Goal: Information Seeking & Learning: Learn about a topic

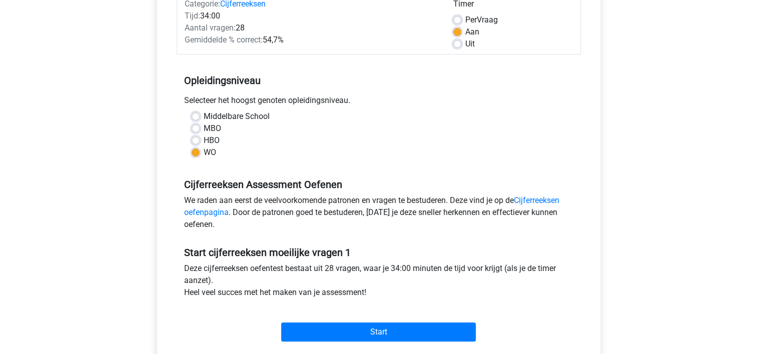
scroll to position [150, 0]
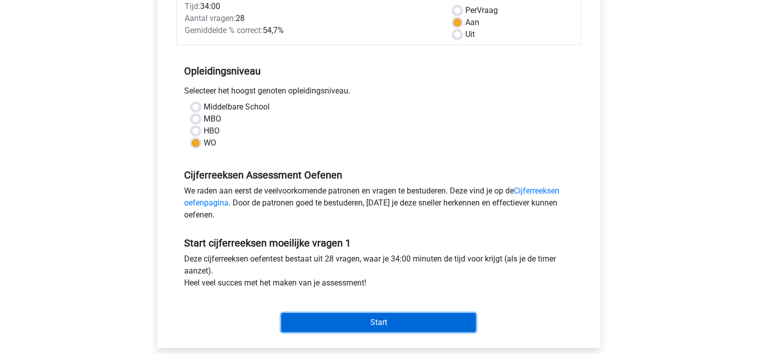
click at [380, 324] on input "Start" at bounding box center [378, 322] width 195 height 19
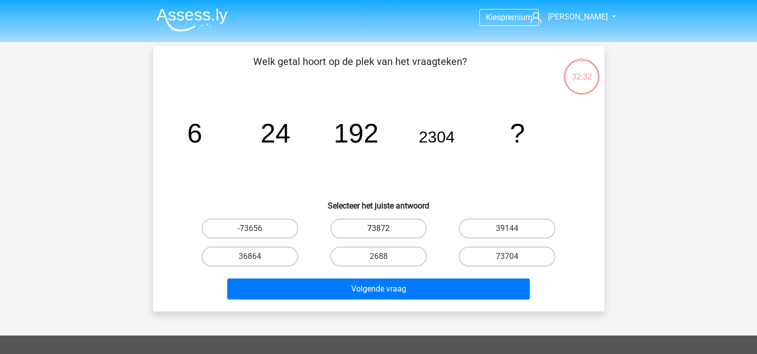
click at [405, 226] on label "73872" at bounding box center [378, 229] width 97 height 20
click at [385, 229] on input "73872" at bounding box center [381, 232] width 7 height 7
radio input "true"
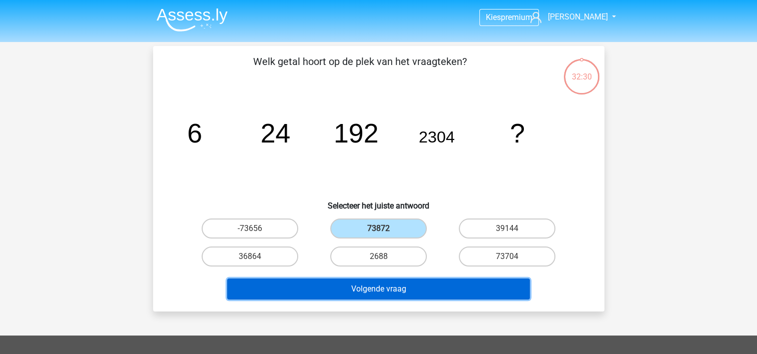
click at [398, 288] on button "Volgende vraag" at bounding box center [378, 289] width 303 height 21
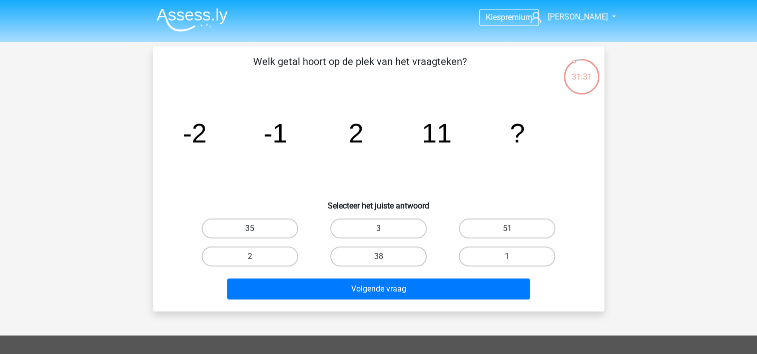
click at [272, 227] on label "35" at bounding box center [250, 229] width 97 height 20
click at [256, 229] on input "35" at bounding box center [253, 232] width 7 height 7
radio input "true"
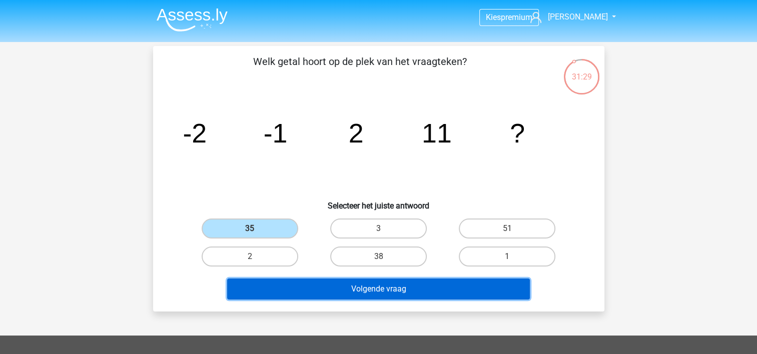
click at [367, 294] on button "Volgende vraag" at bounding box center [378, 289] width 303 height 21
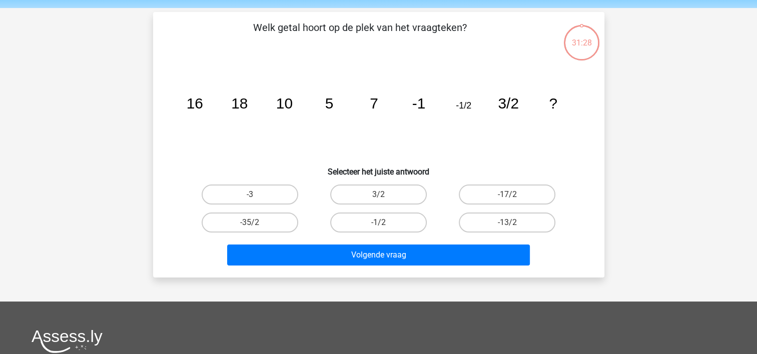
scroll to position [46, 0]
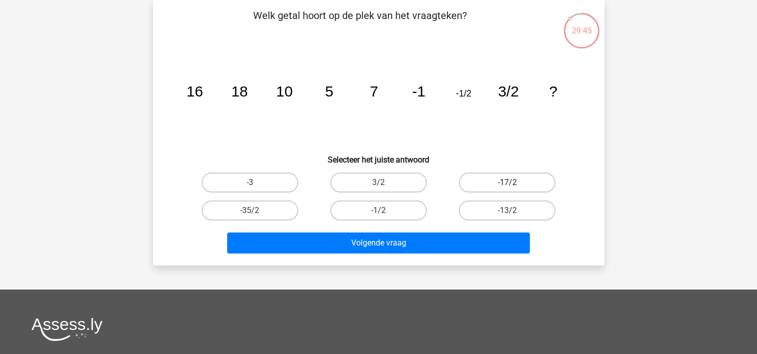
click at [505, 180] on label "-17/2" at bounding box center [507, 183] width 97 height 20
click at [507, 183] on input "-17/2" at bounding box center [510, 186] width 7 height 7
radio input "true"
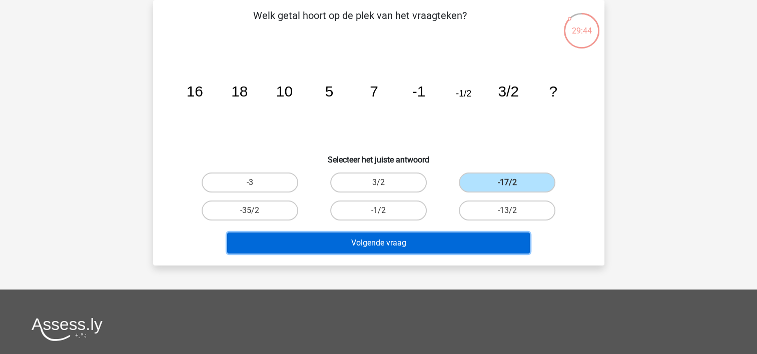
click at [455, 242] on button "Volgende vraag" at bounding box center [378, 243] width 303 height 21
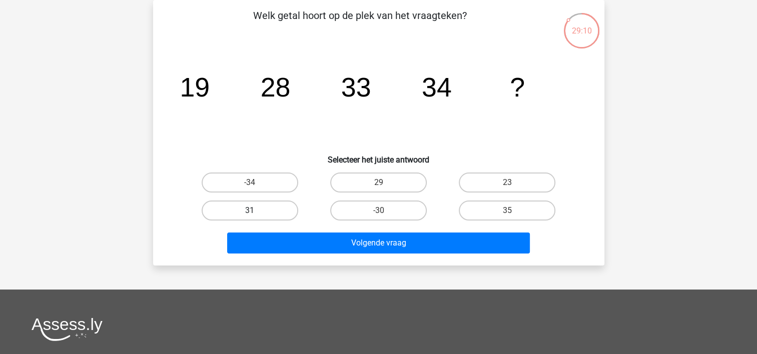
click at [281, 208] on label "31" at bounding box center [250, 211] width 97 height 20
click at [256, 211] on input "31" at bounding box center [253, 214] width 7 height 7
radio input "true"
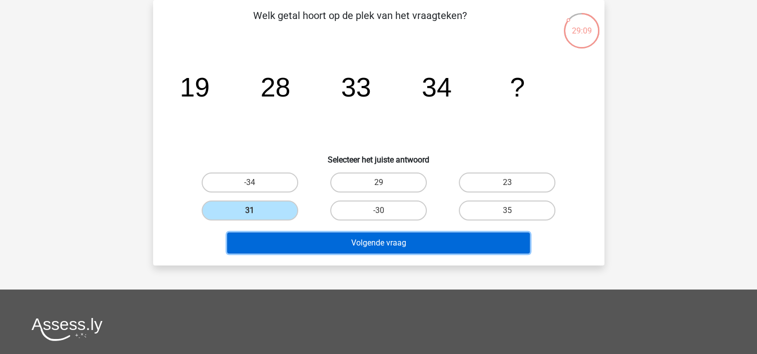
click at [322, 234] on button "Volgende vraag" at bounding box center [378, 243] width 303 height 21
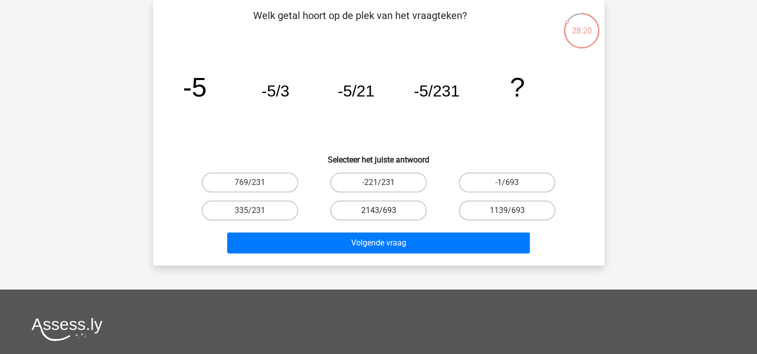
click at [400, 208] on label "2143/693" at bounding box center [378, 211] width 97 height 20
click at [385, 211] on input "2143/693" at bounding box center [381, 214] width 7 height 7
radio input "true"
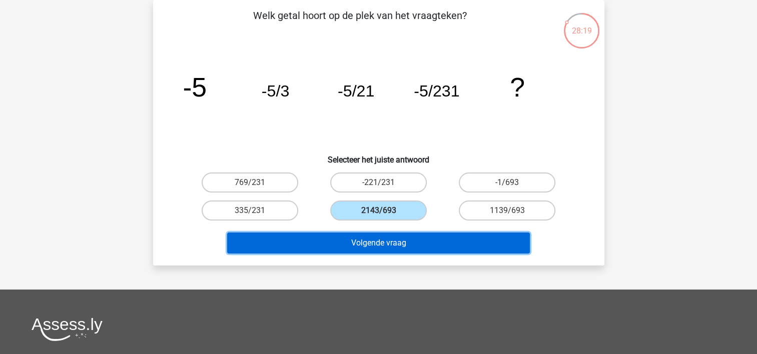
click at [396, 242] on button "Volgende vraag" at bounding box center [378, 243] width 303 height 21
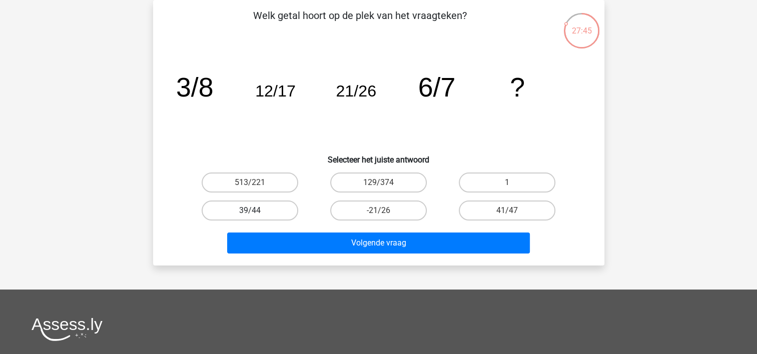
click at [291, 209] on label "39/44" at bounding box center [250, 211] width 97 height 20
click at [256, 211] on input "39/44" at bounding box center [253, 214] width 7 height 7
radio input "true"
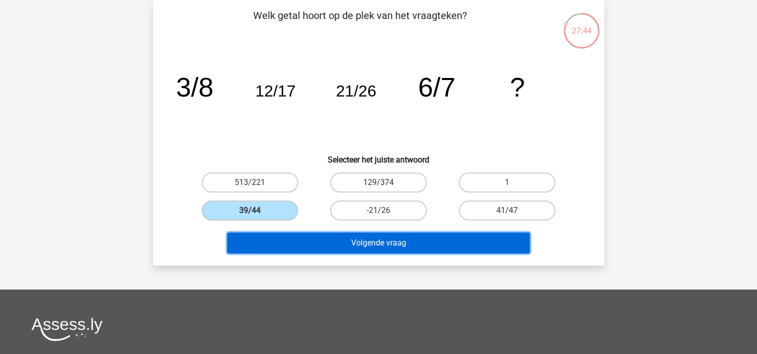
click at [342, 243] on button "Volgende vraag" at bounding box center [378, 243] width 303 height 21
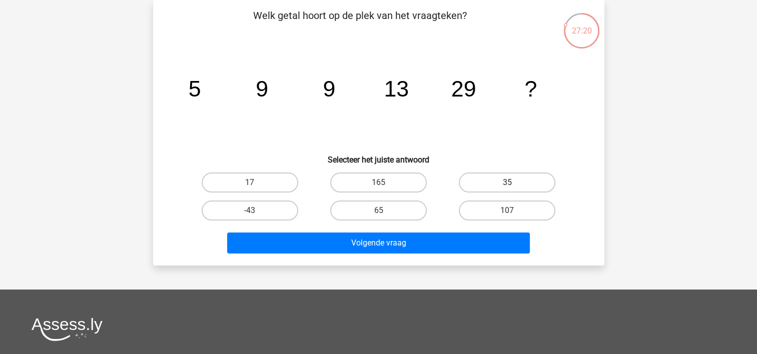
click at [503, 181] on label "35" at bounding box center [507, 183] width 97 height 20
click at [507, 183] on input "35" at bounding box center [510, 186] width 7 height 7
radio input "true"
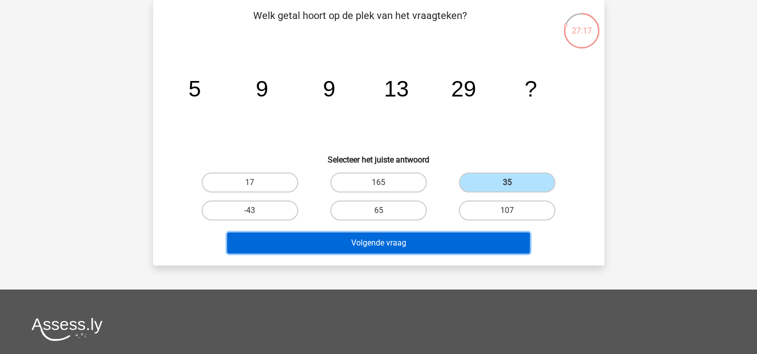
click at [394, 241] on button "Volgende vraag" at bounding box center [378, 243] width 303 height 21
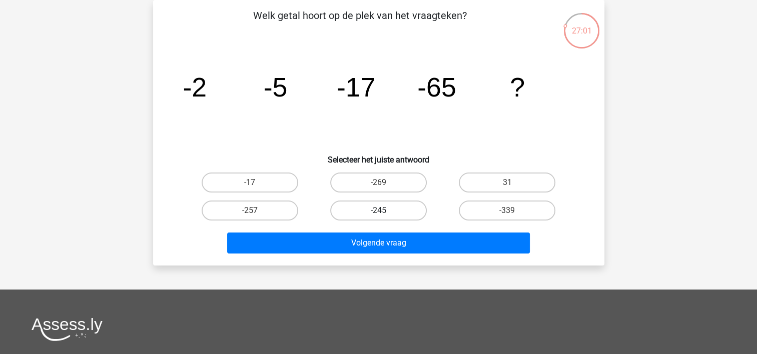
click at [387, 210] on label "-245" at bounding box center [378, 211] width 97 height 20
click at [385, 211] on input "-245" at bounding box center [381, 214] width 7 height 7
radio input "true"
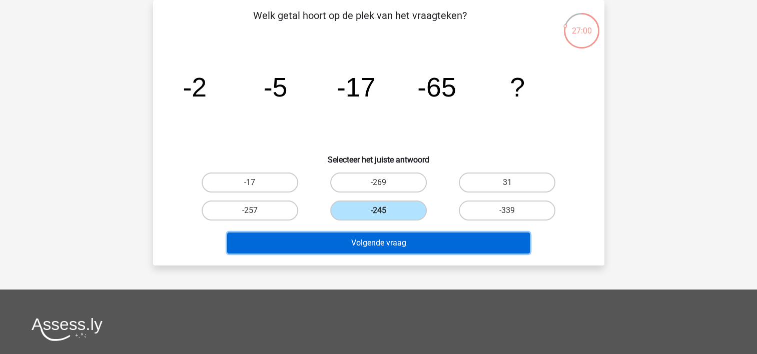
click at [400, 242] on button "Volgende vraag" at bounding box center [378, 243] width 303 height 21
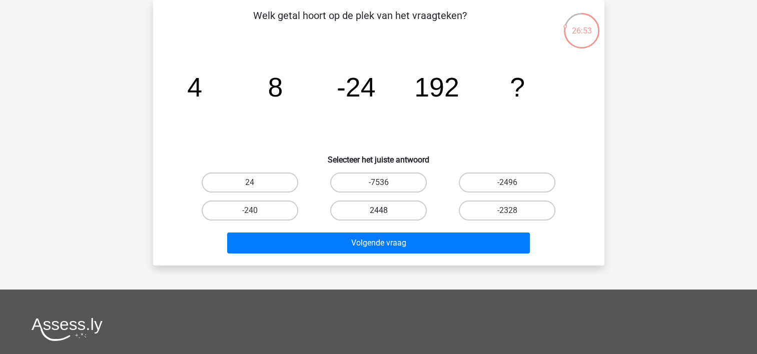
click at [368, 214] on label "2448" at bounding box center [378, 211] width 97 height 20
click at [378, 214] on input "2448" at bounding box center [381, 214] width 7 height 7
radio input "true"
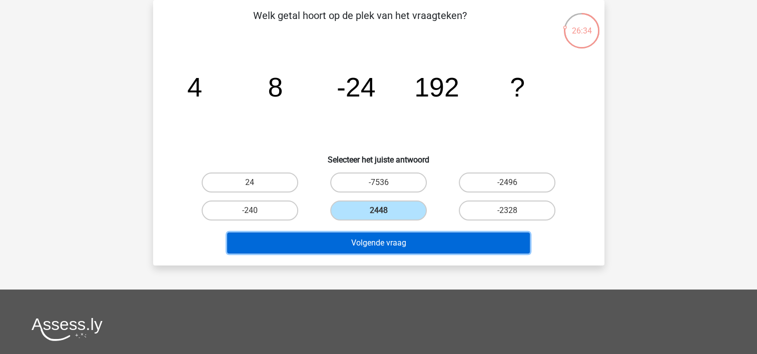
click at [447, 244] on button "Volgende vraag" at bounding box center [378, 243] width 303 height 21
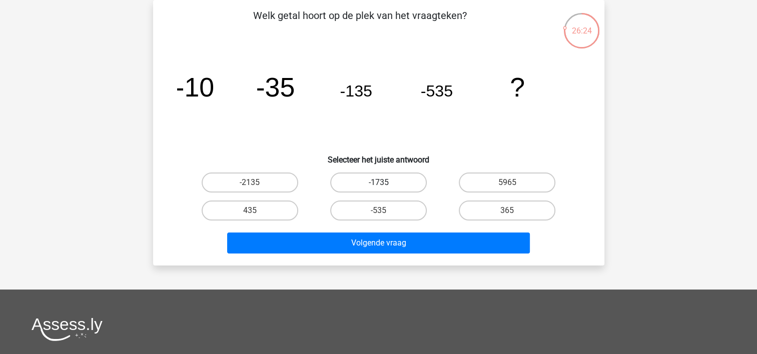
click at [399, 181] on label "-1735" at bounding box center [378, 183] width 97 height 20
click at [385, 183] on input "-1735" at bounding box center [381, 186] width 7 height 7
radio input "true"
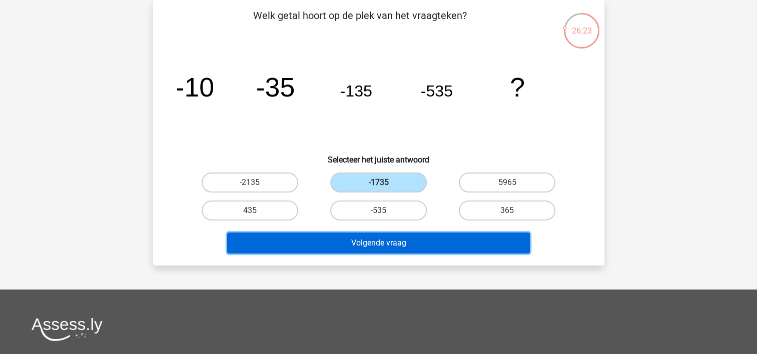
click at [398, 248] on button "Volgende vraag" at bounding box center [378, 243] width 303 height 21
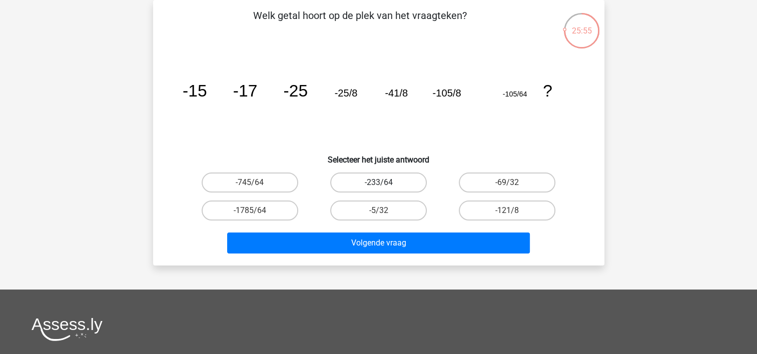
click at [387, 184] on label "-233/64" at bounding box center [378, 183] width 97 height 20
click at [385, 184] on input "-233/64" at bounding box center [381, 186] width 7 height 7
radio input "true"
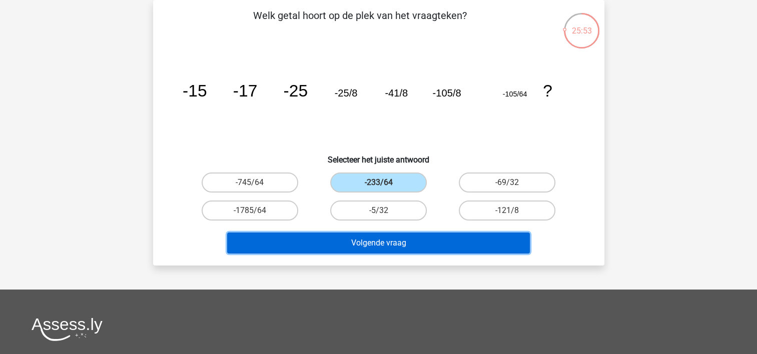
click at [355, 244] on button "Volgende vraag" at bounding box center [378, 243] width 303 height 21
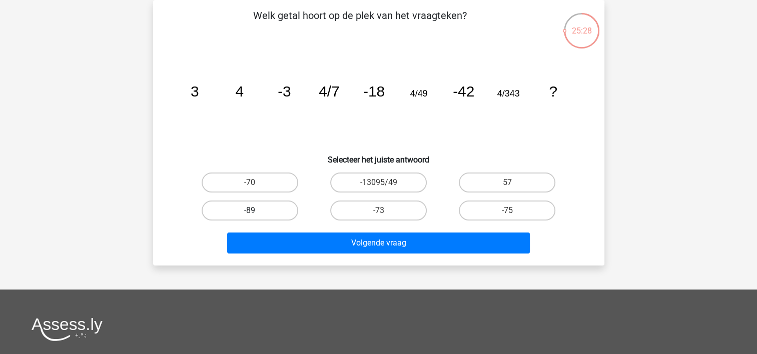
click at [282, 210] on label "-89" at bounding box center [250, 211] width 97 height 20
click at [256, 211] on input "-89" at bounding box center [253, 214] width 7 height 7
radio input "true"
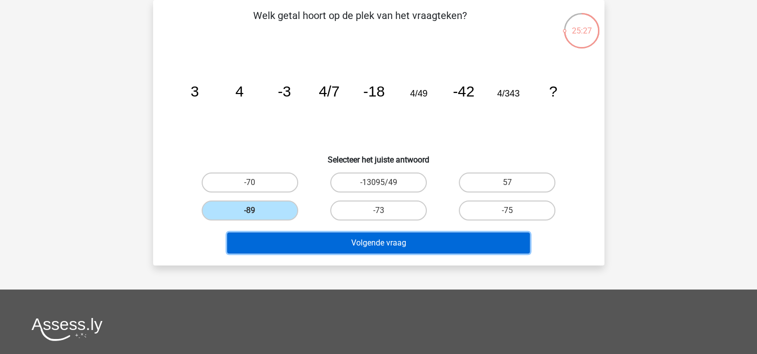
click at [316, 251] on button "Volgende vraag" at bounding box center [378, 243] width 303 height 21
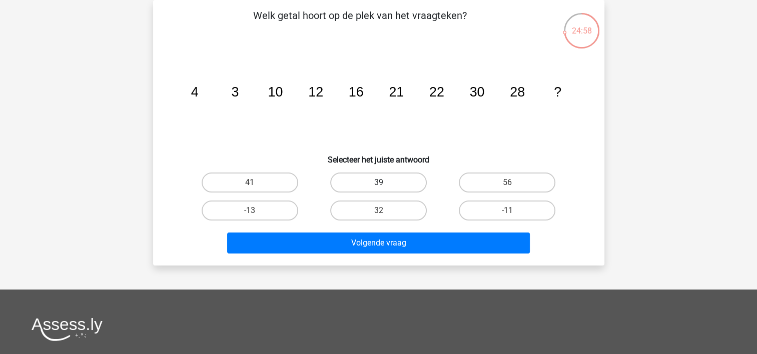
click at [370, 180] on label "39" at bounding box center [378, 183] width 97 height 20
click at [378, 183] on input "39" at bounding box center [381, 186] width 7 height 7
radio input "true"
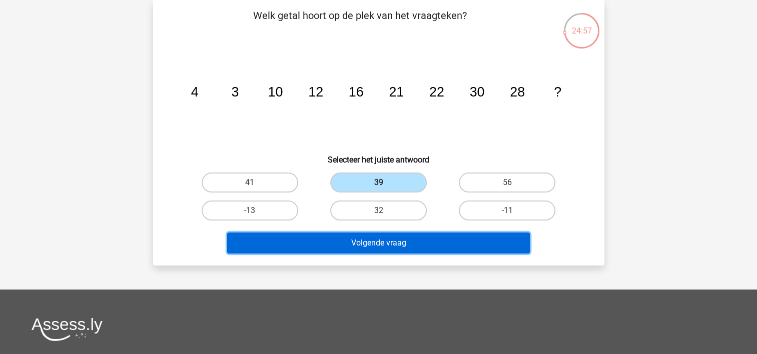
click at [354, 245] on button "Volgende vraag" at bounding box center [378, 243] width 303 height 21
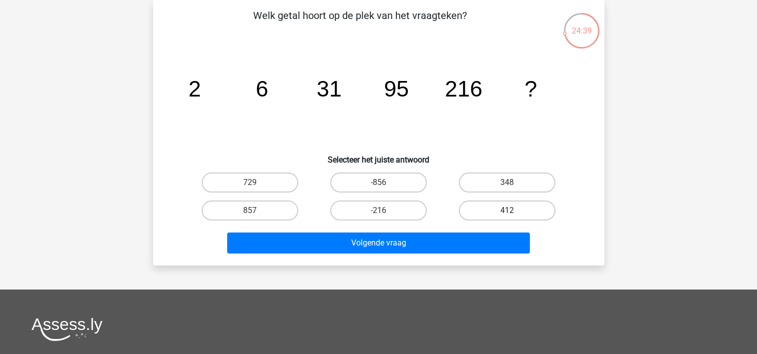
click at [488, 210] on label "412" at bounding box center [507, 211] width 97 height 20
click at [507, 211] on input "412" at bounding box center [510, 214] width 7 height 7
radio input "true"
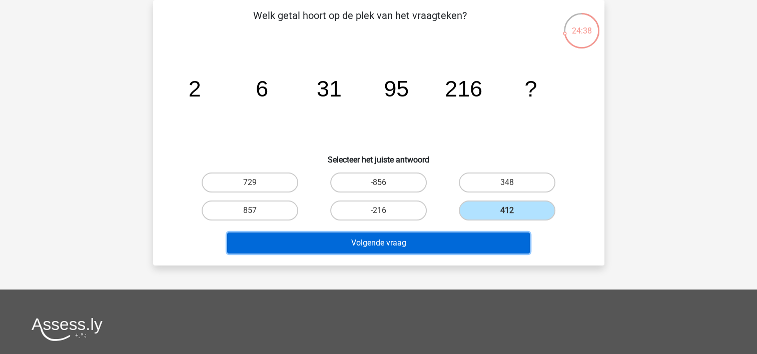
click at [389, 238] on button "Volgende vraag" at bounding box center [378, 243] width 303 height 21
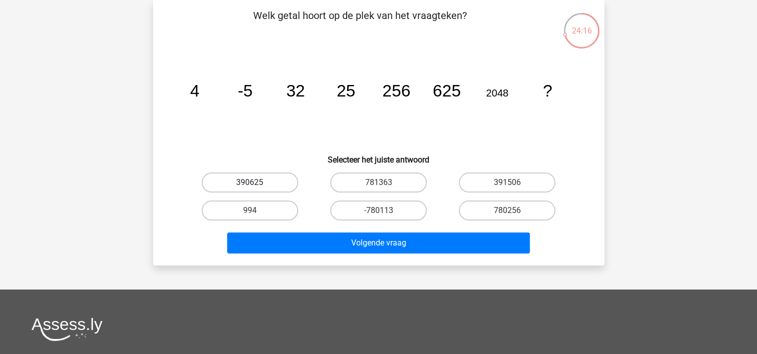
click at [276, 184] on label "390625" at bounding box center [250, 183] width 97 height 20
click at [256, 184] on input "390625" at bounding box center [253, 186] width 7 height 7
radio input "true"
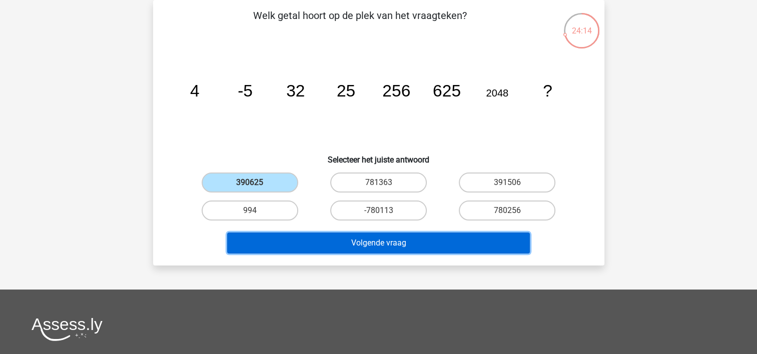
click at [312, 239] on button "Volgende vraag" at bounding box center [378, 243] width 303 height 21
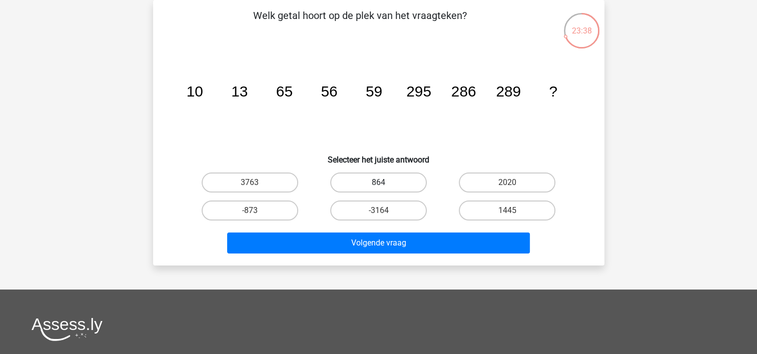
click at [391, 184] on label "864" at bounding box center [378, 183] width 97 height 20
click at [385, 184] on input "864" at bounding box center [381, 186] width 7 height 7
radio input "true"
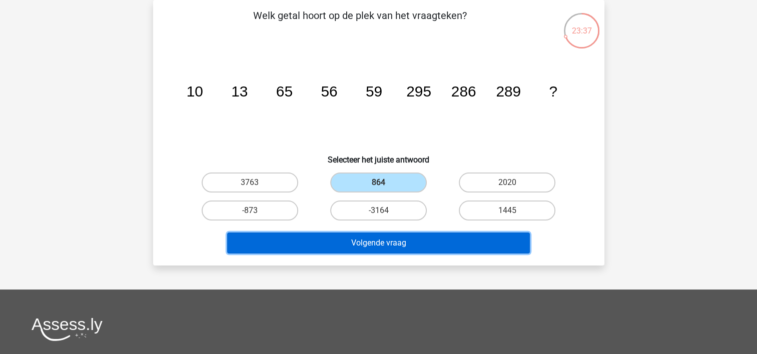
click at [390, 246] on button "Volgende vraag" at bounding box center [378, 243] width 303 height 21
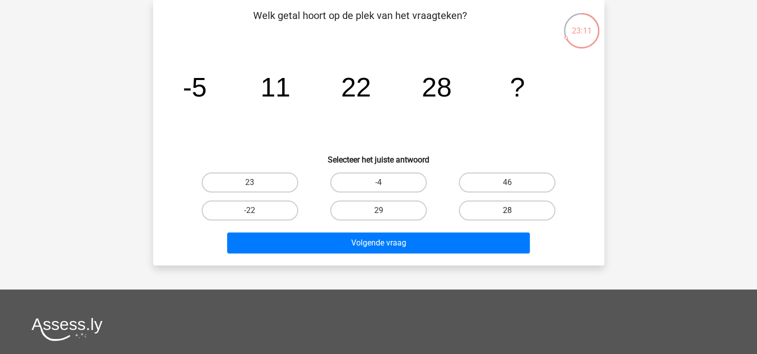
click at [504, 208] on label "28" at bounding box center [507, 211] width 97 height 20
click at [507, 211] on input "28" at bounding box center [510, 214] width 7 height 7
radio input "true"
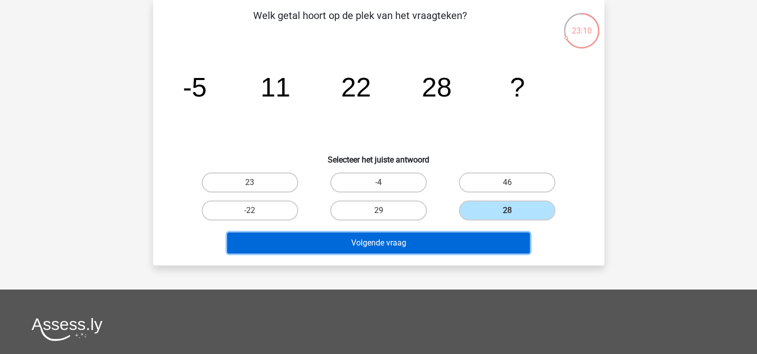
click at [437, 242] on button "Volgende vraag" at bounding box center [378, 243] width 303 height 21
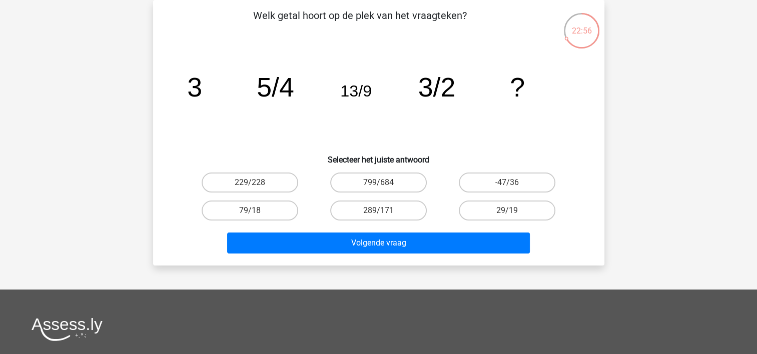
click at [253, 212] on input "79/18" at bounding box center [253, 214] width 7 height 7
radio input "true"
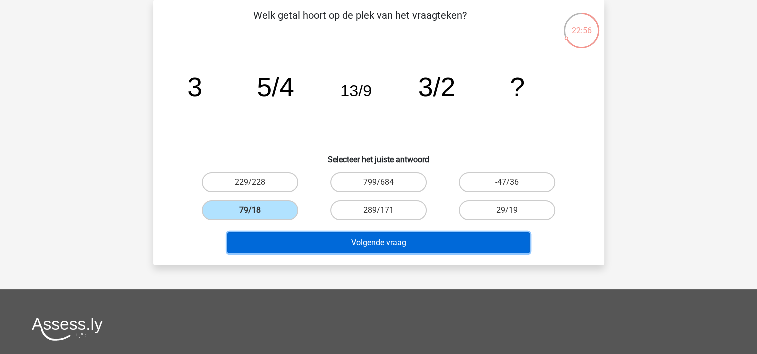
click at [291, 243] on button "Volgende vraag" at bounding box center [378, 243] width 303 height 21
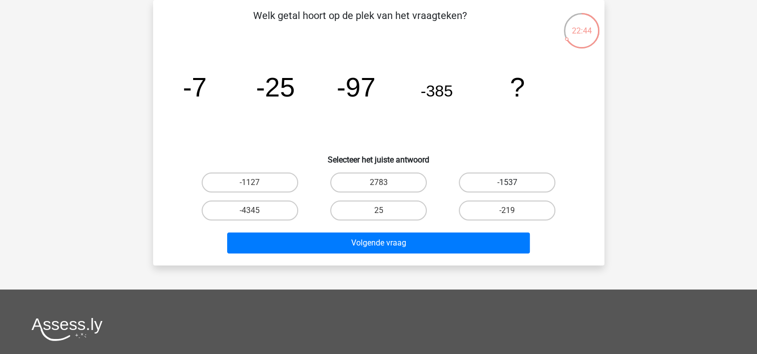
click at [488, 182] on label "-1537" at bounding box center [507, 183] width 97 height 20
click at [507, 183] on input "-1537" at bounding box center [510, 186] width 7 height 7
radio input "true"
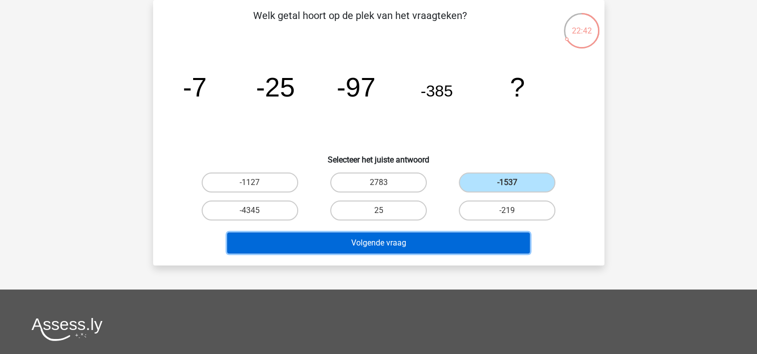
click at [438, 244] on button "Volgende vraag" at bounding box center [378, 243] width 303 height 21
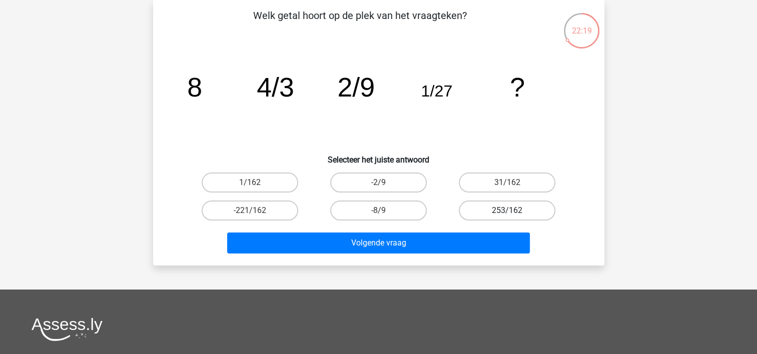
click at [484, 207] on label "253/162" at bounding box center [507, 211] width 97 height 20
click at [507, 211] on input "253/162" at bounding box center [510, 214] width 7 height 7
radio input "true"
click at [267, 176] on label "1/162" at bounding box center [250, 183] width 97 height 20
click at [256, 183] on input "1/162" at bounding box center [253, 186] width 7 height 7
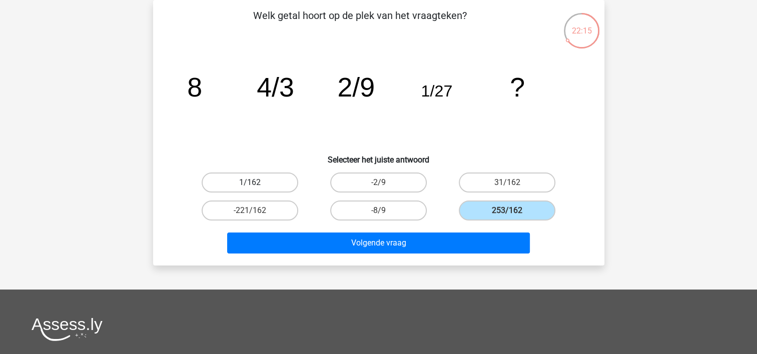
radio input "true"
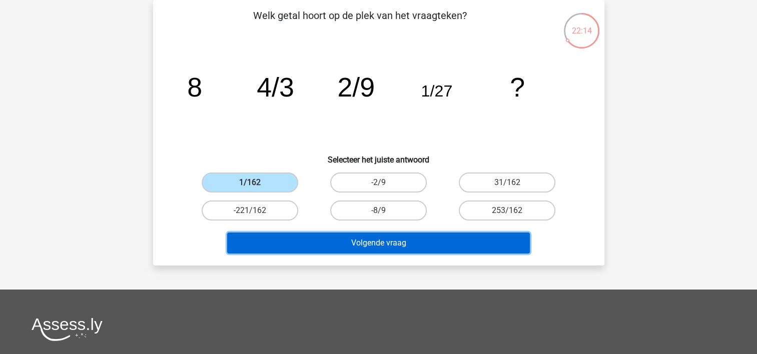
click at [327, 248] on button "Volgende vraag" at bounding box center [378, 243] width 303 height 21
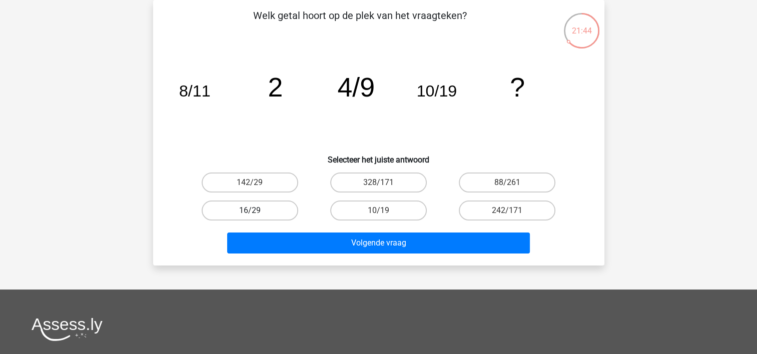
click at [273, 210] on label "16/29" at bounding box center [250, 211] width 97 height 20
click at [256, 211] on input "16/29" at bounding box center [253, 214] width 7 height 7
radio input "true"
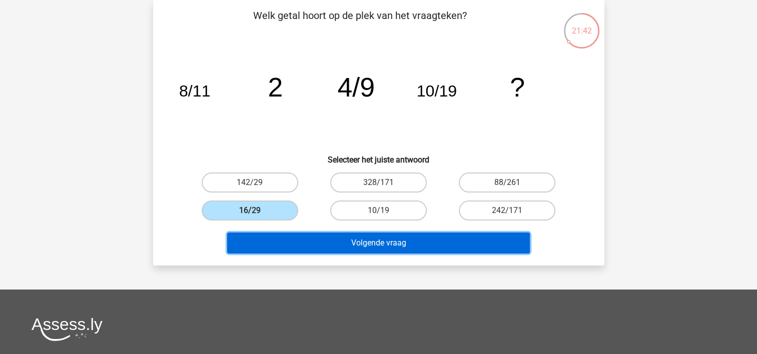
click at [342, 246] on button "Volgende vraag" at bounding box center [378, 243] width 303 height 21
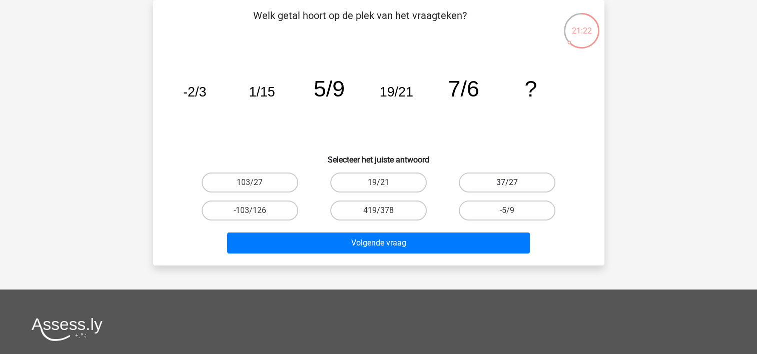
click at [496, 176] on label "37/27" at bounding box center [507, 183] width 97 height 20
click at [507, 183] on input "37/27" at bounding box center [510, 186] width 7 height 7
radio input "true"
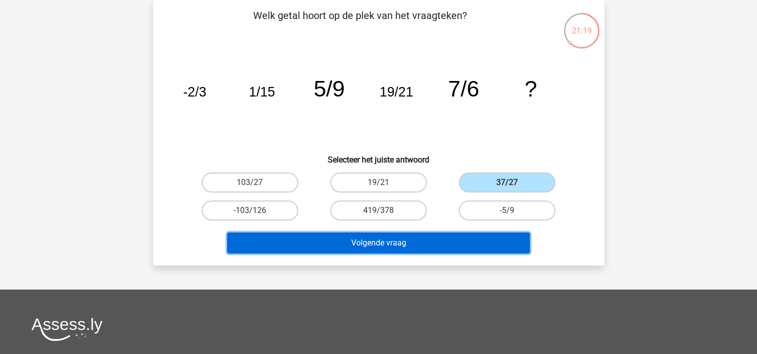
click at [430, 240] on button "Volgende vraag" at bounding box center [378, 243] width 303 height 21
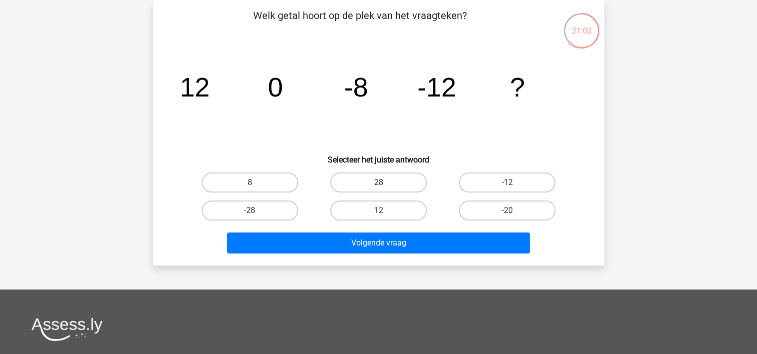
click at [362, 179] on label "28" at bounding box center [378, 183] width 97 height 20
click at [378, 183] on input "28" at bounding box center [381, 186] width 7 height 7
radio input "true"
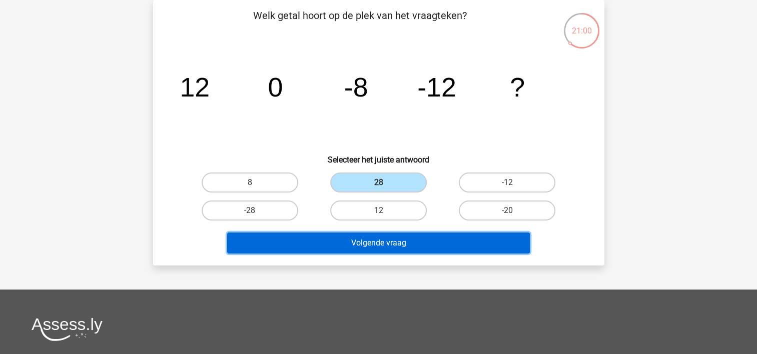
click at [354, 240] on button "Volgende vraag" at bounding box center [378, 243] width 303 height 21
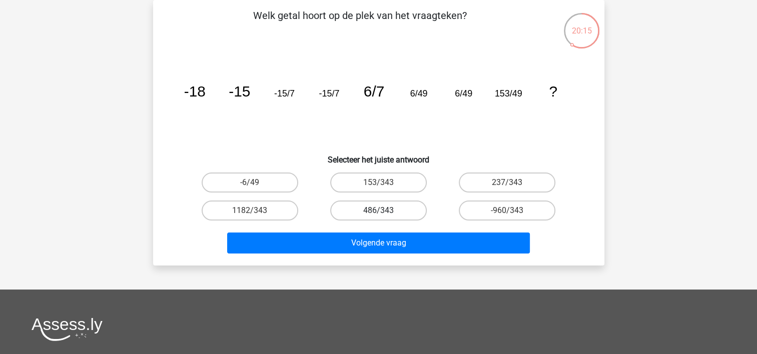
click at [398, 211] on label "486/343" at bounding box center [378, 211] width 97 height 20
click at [385, 211] on input "486/343" at bounding box center [381, 214] width 7 height 7
radio input "true"
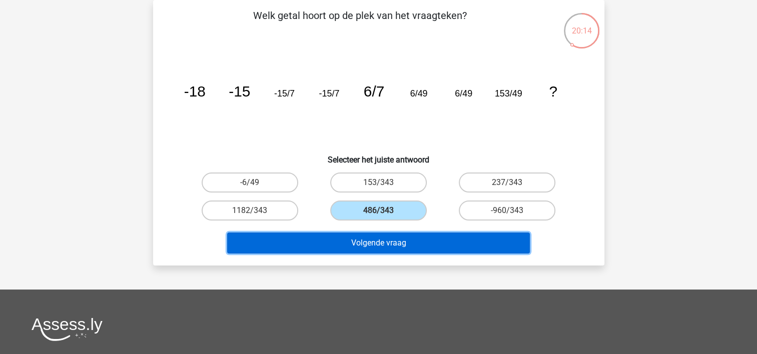
click at [396, 242] on button "Volgende vraag" at bounding box center [378, 243] width 303 height 21
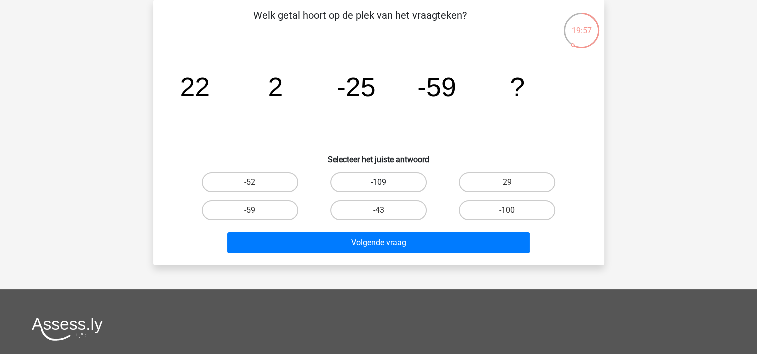
click at [403, 182] on label "-109" at bounding box center [378, 183] width 97 height 20
click at [385, 183] on input "-109" at bounding box center [381, 186] width 7 height 7
radio input "true"
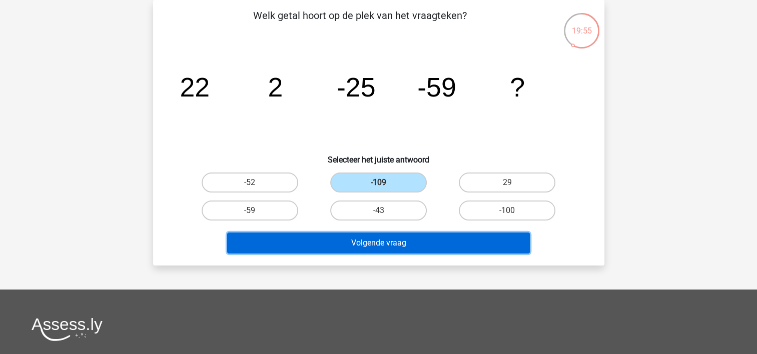
click at [406, 251] on button "Volgende vraag" at bounding box center [378, 243] width 303 height 21
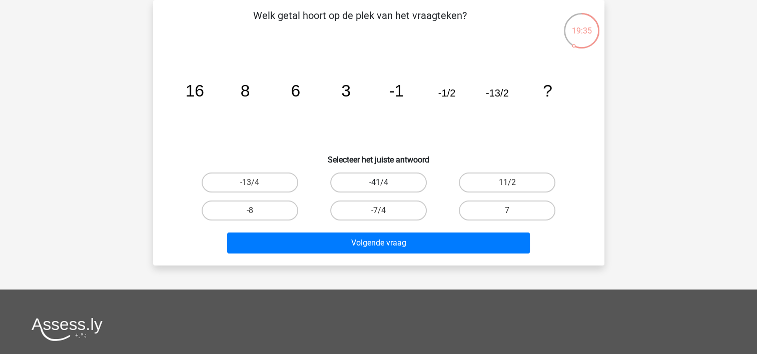
click at [395, 184] on label "-41/4" at bounding box center [378, 183] width 97 height 20
click at [385, 184] on input "-41/4" at bounding box center [381, 186] width 7 height 7
radio input "true"
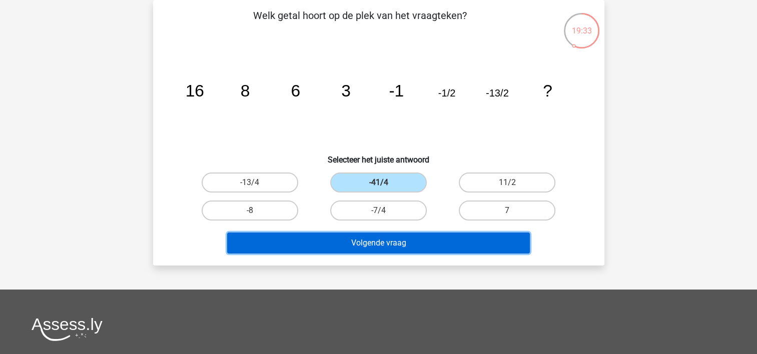
click at [395, 240] on button "Volgende vraag" at bounding box center [378, 243] width 303 height 21
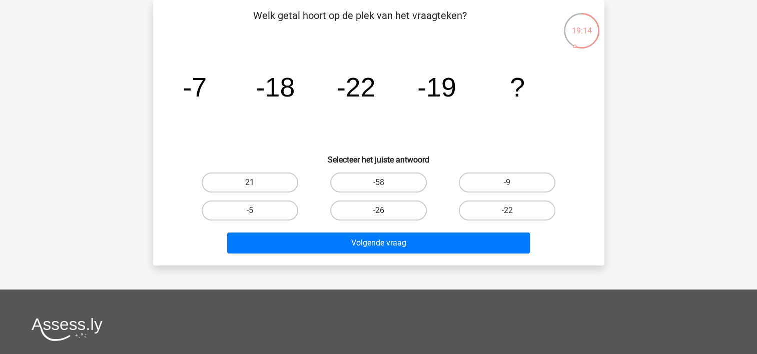
click at [410, 211] on label "-26" at bounding box center [378, 211] width 97 height 20
click at [385, 211] on input "-26" at bounding box center [381, 214] width 7 height 7
radio input "true"
click at [374, 172] on div "-58" at bounding box center [378, 183] width 129 height 28
click at [373, 178] on label "-58" at bounding box center [378, 183] width 97 height 20
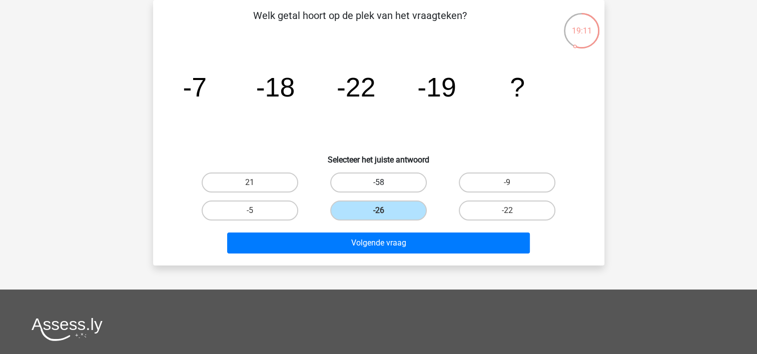
click at [378, 183] on input "-58" at bounding box center [381, 186] width 7 height 7
radio input "true"
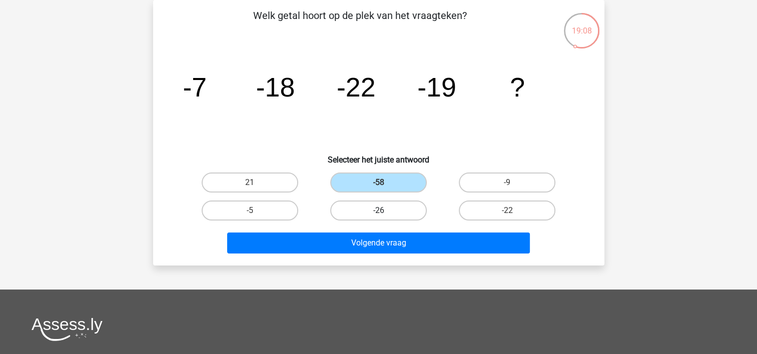
drag, startPoint x: 387, startPoint y: 210, endPoint x: 385, endPoint y: 219, distance: 9.7
click at [387, 209] on label "-26" at bounding box center [378, 211] width 97 height 20
click at [385, 211] on input "-26" at bounding box center [381, 214] width 7 height 7
radio input "true"
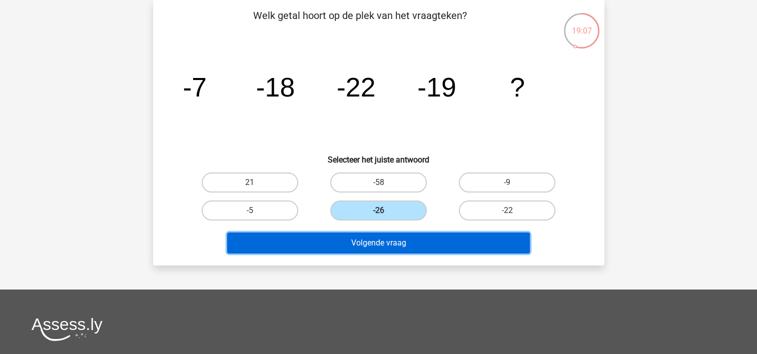
click at [386, 246] on button "Volgende vraag" at bounding box center [378, 243] width 303 height 21
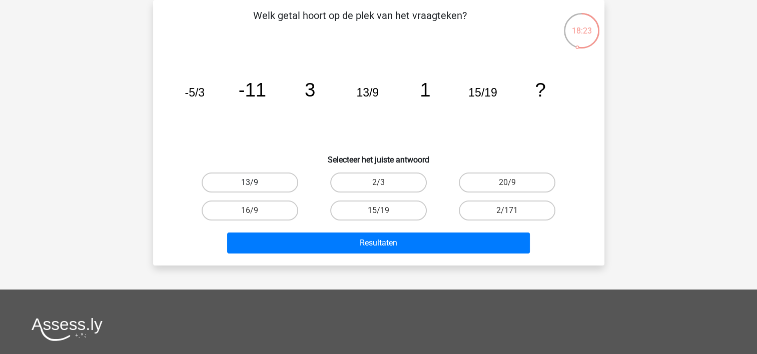
click at [264, 180] on label "13/9" at bounding box center [250, 183] width 97 height 20
click at [256, 183] on input "13/9" at bounding box center [253, 186] width 7 height 7
radio input "true"
click at [254, 206] on label "16/9" at bounding box center [250, 211] width 97 height 20
click at [254, 211] on input "16/9" at bounding box center [253, 214] width 7 height 7
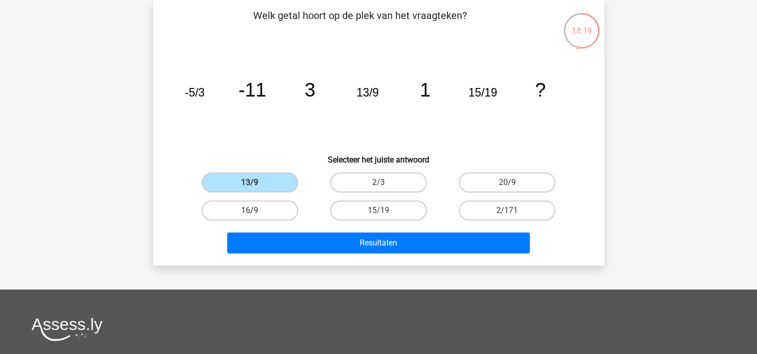
radio input "true"
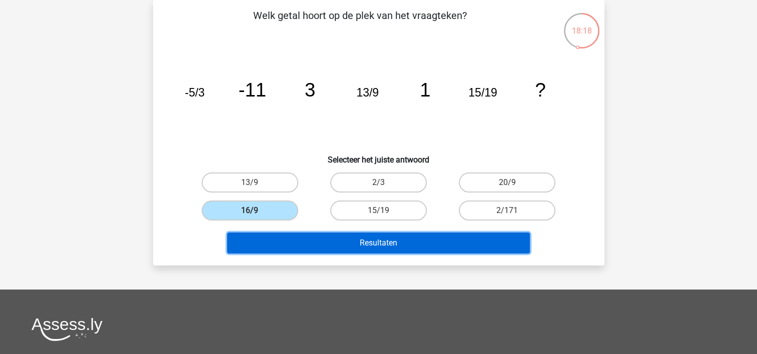
click at [392, 246] on button "Resultaten" at bounding box center [378, 243] width 303 height 21
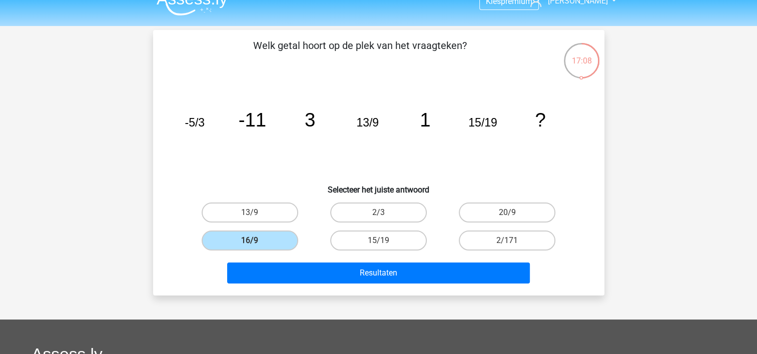
scroll to position [0, 0]
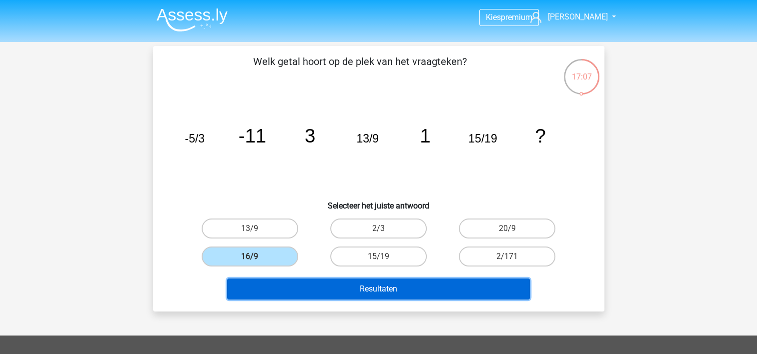
click at [479, 286] on button "Resultaten" at bounding box center [378, 289] width 303 height 21
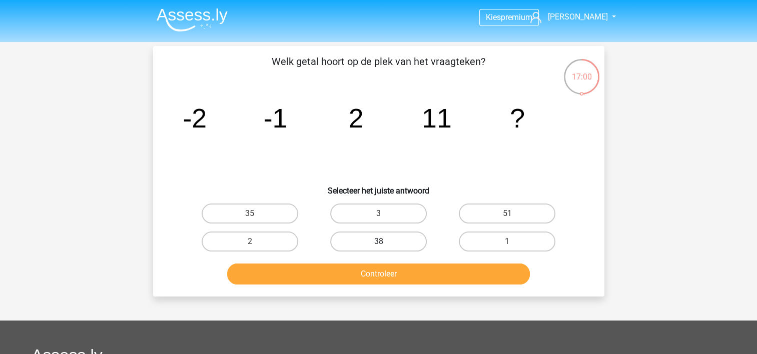
click at [403, 243] on label "38" at bounding box center [378, 242] width 97 height 20
click at [385, 243] on input "38" at bounding box center [381, 245] width 7 height 7
radio input "true"
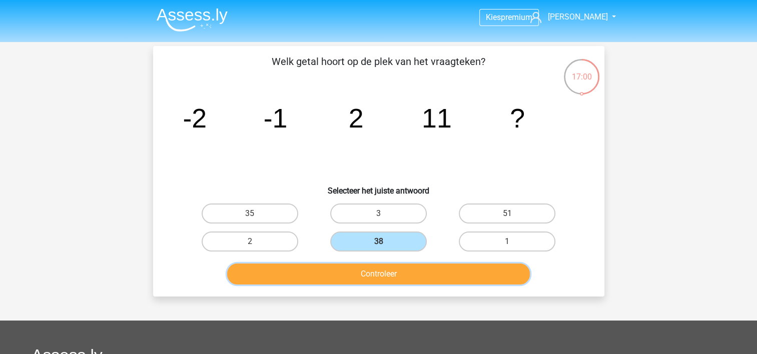
click at [405, 272] on button "Controleer" at bounding box center [378, 274] width 303 height 21
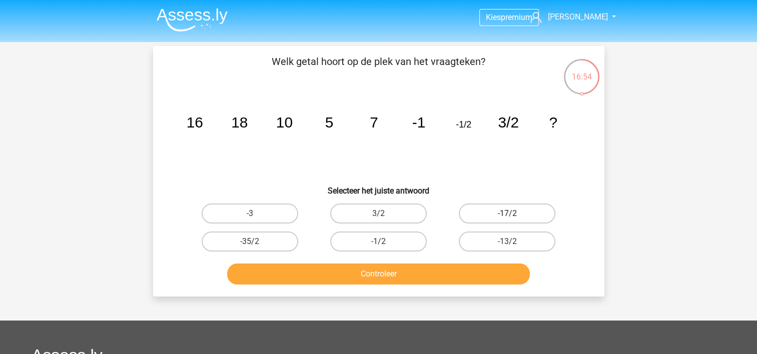
click at [508, 211] on label "-17/2" at bounding box center [507, 214] width 97 height 20
click at [508, 214] on input "-17/2" at bounding box center [510, 217] width 7 height 7
radio input "true"
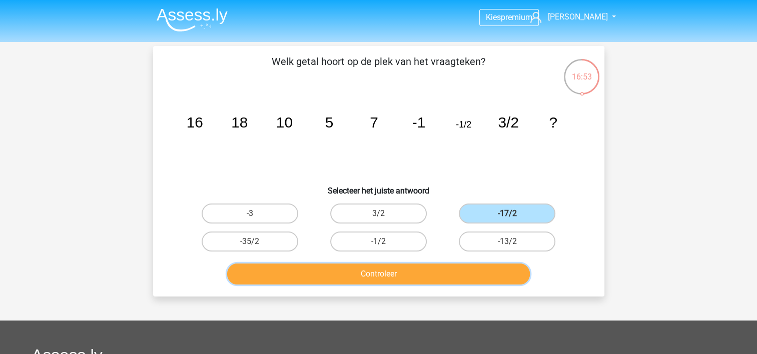
click at [464, 275] on button "Controleer" at bounding box center [378, 274] width 303 height 21
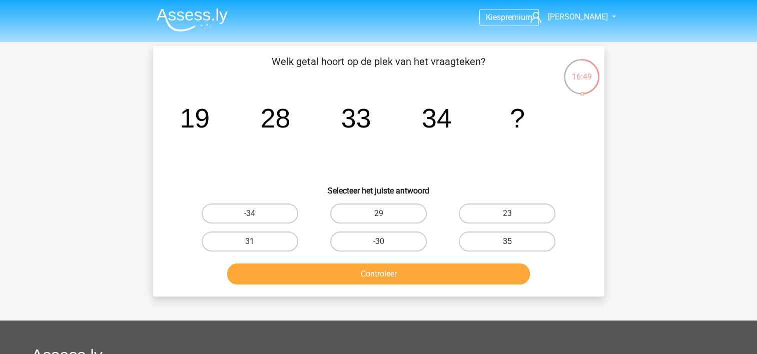
click at [502, 243] on label "35" at bounding box center [507, 242] width 97 height 20
click at [507, 243] on input "35" at bounding box center [510, 245] width 7 height 7
radio input "true"
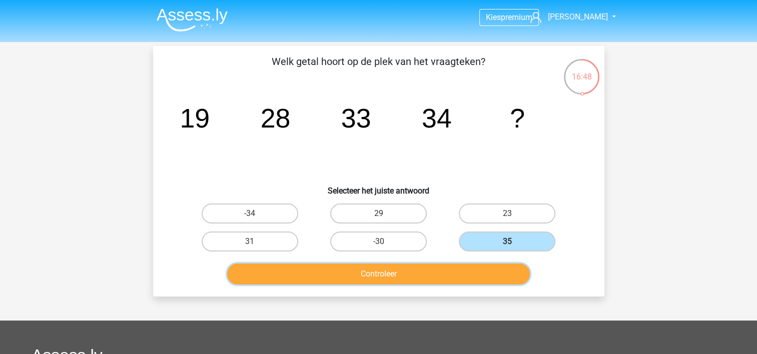
click at [413, 276] on button "Controleer" at bounding box center [378, 274] width 303 height 21
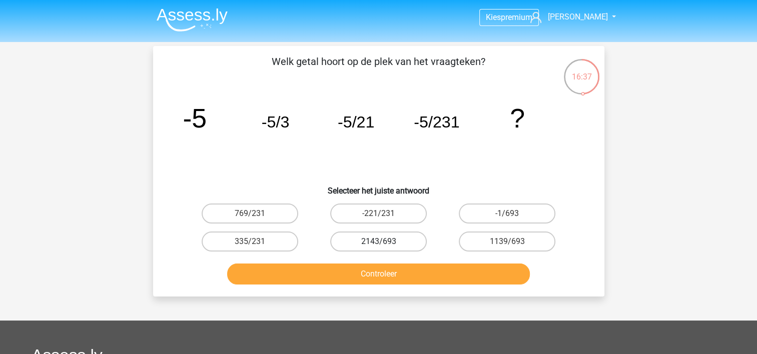
click at [395, 238] on label "2143/693" at bounding box center [378, 242] width 97 height 20
click at [385, 242] on input "2143/693" at bounding box center [381, 245] width 7 height 7
radio input "true"
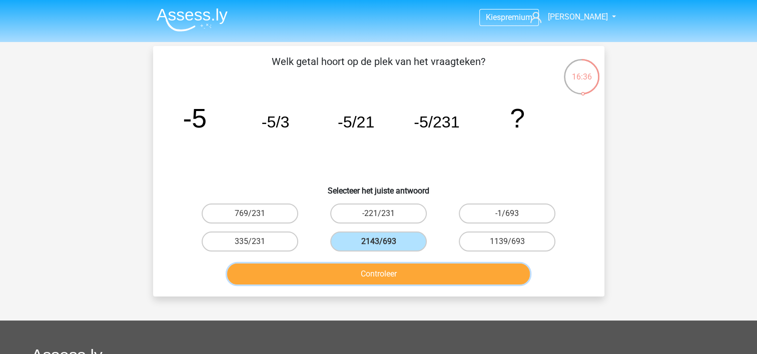
click at [394, 279] on button "Controleer" at bounding box center [378, 274] width 303 height 21
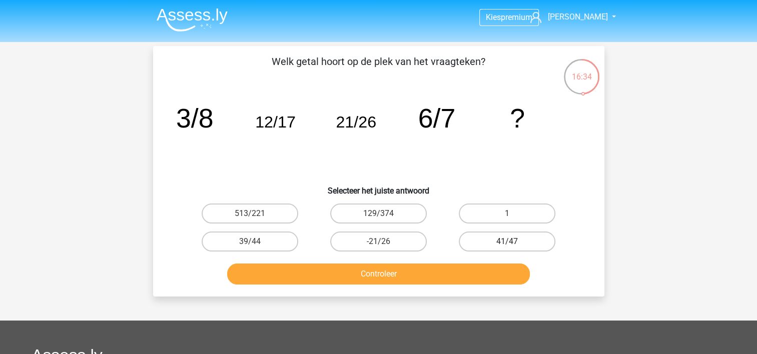
click at [498, 238] on label "41/47" at bounding box center [507, 242] width 97 height 20
click at [507, 242] on input "41/47" at bounding box center [510, 245] width 7 height 7
radio input "true"
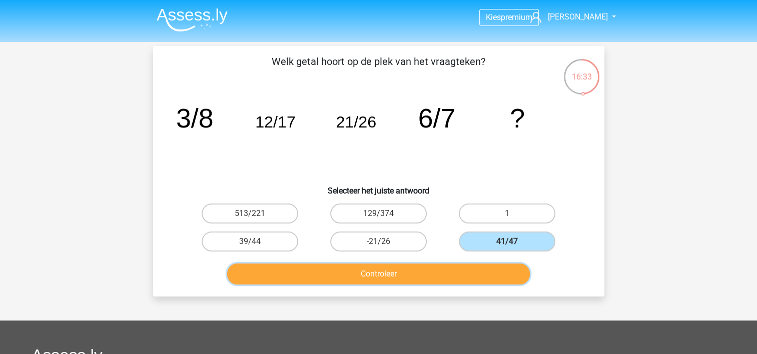
click at [471, 267] on button "Controleer" at bounding box center [378, 274] width 303 height 21
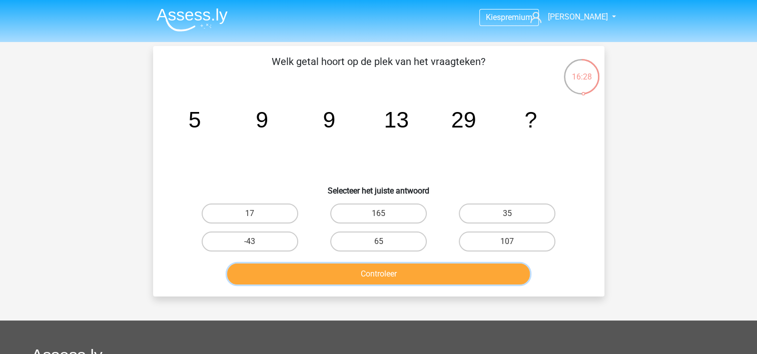
click at [449, 266] on button "Controleer" at bounding box center [378, 274] width 303 height 21
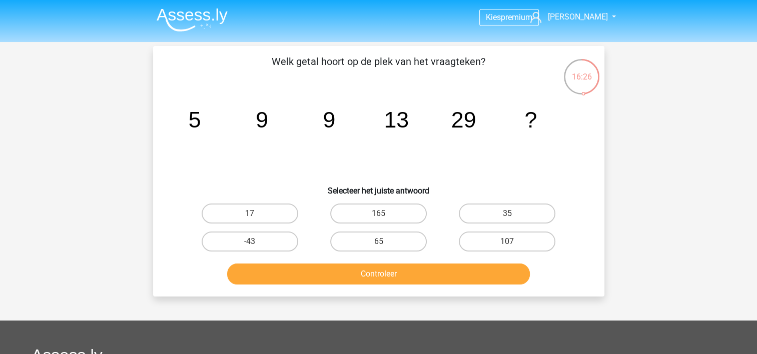
click at [400, 228] on div "65" at bounding box center [378, 242] width 129 height 28
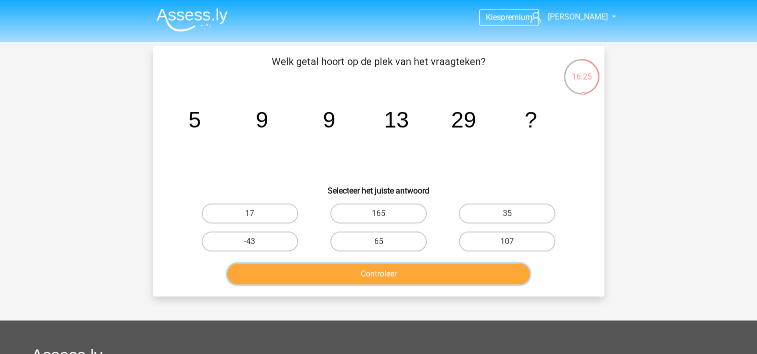
click at [397, 268] on button "Controleer" at bounding box center [378, 274] width 303 height 21
click at [394, 275] on button "Controleer" at bounding box center [378, 274] width 303 height 21
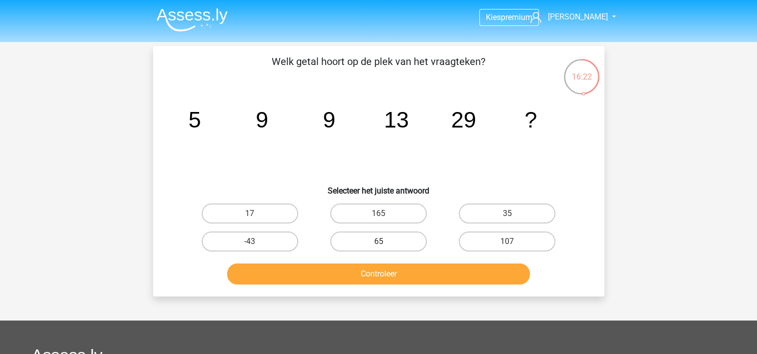
click at [377, 241] on label "65" at bounding box center [378, 242] width 97 height 20
click at [378, 242] on input "65" at bounding box center [381, 245] width 7 height 7
radio input "true"
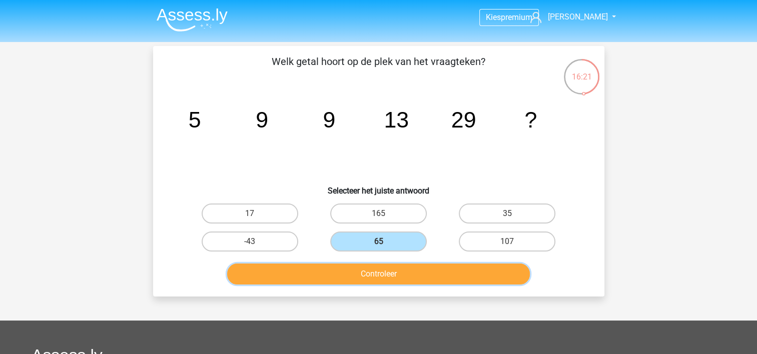
click at [376, 274] on button "Controleer" at bounding box center [378, 274] width 303 height 21
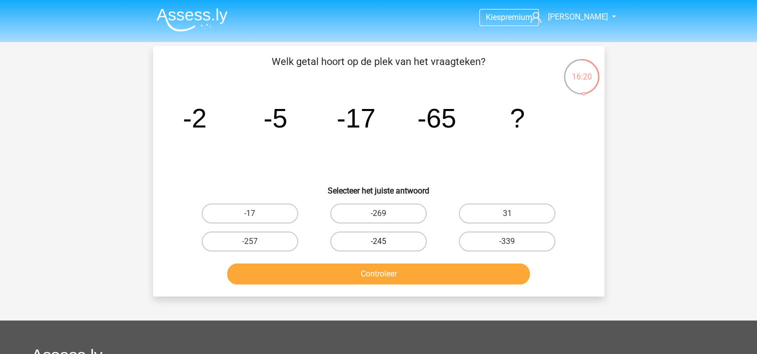
click at [406, 239] on label "-245" at bounding box center [378, 242] width 97 height 20
click at [385, 242] on input "-245" at bounding box center [381, 245] width 7 height 7
radio input "true"
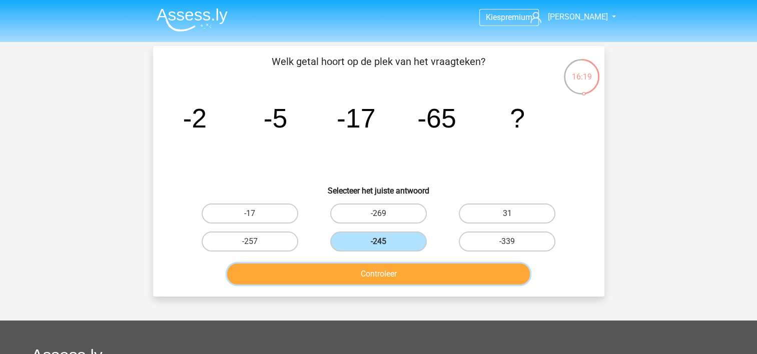
click at [395, 277] on button "Controleer" at bounding box center [378, 274] width 303 height 21
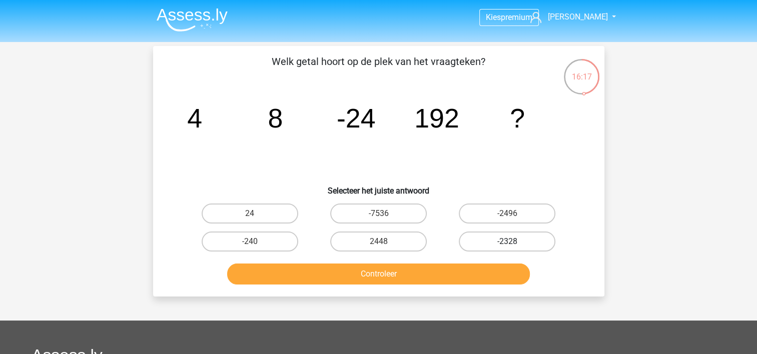
click at [500, 240] on label "-2328" at bounding box center [507, 242] width 97 height 20
click at [507, 242] on input "-2328" at bounding box center [510, 245] width 7 height 7
radio input "true"
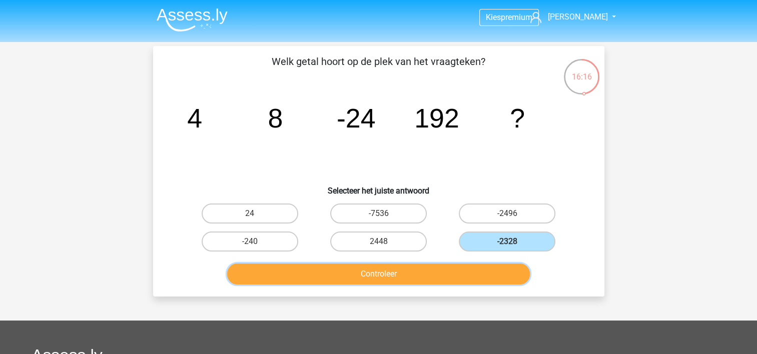
click at [483, 267] on button "Controleer" at bounding box center [378, 274] width 303 height 21
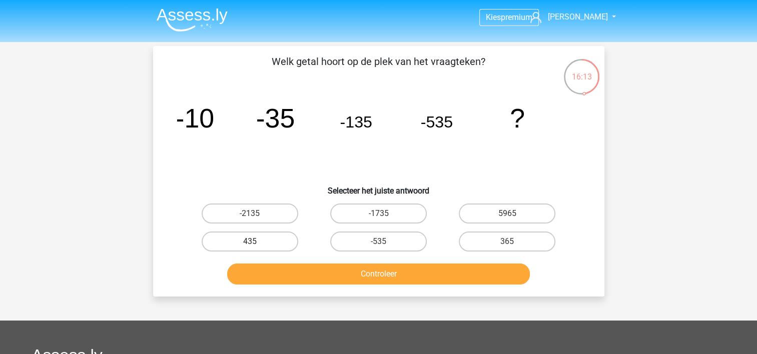
click at [286, 240] on label "435" at bounding box center [250, 242] width 97 height 20
click at [256, 242] on input "435" at bounding box center [253, 245] width 7 height 7
radio input "true"
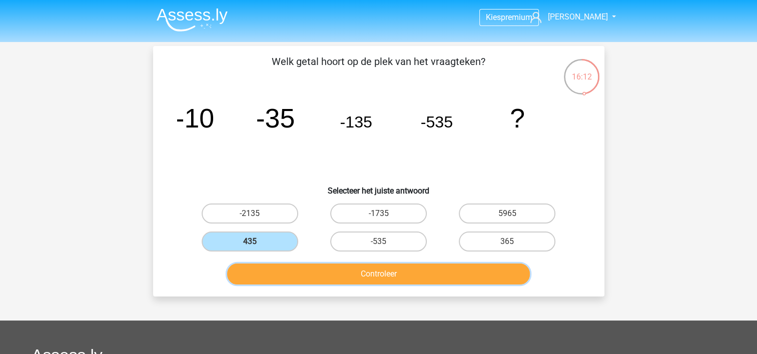
click at [341, 268] on button "Controleer" at bounding box center [378, 274] width 303 height 21
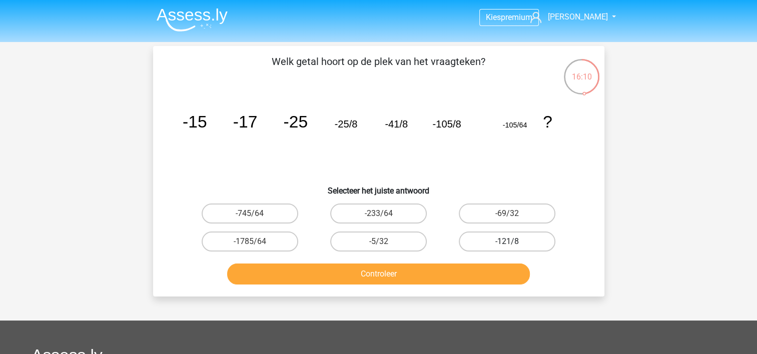
click at [481, 240] on label "-121/8" at bounding box center [507, 242] width 97 height 20
click at [507, 242] on input "-121/8" at bounding box center [510, 245] width 7 height 7
radio input "true"
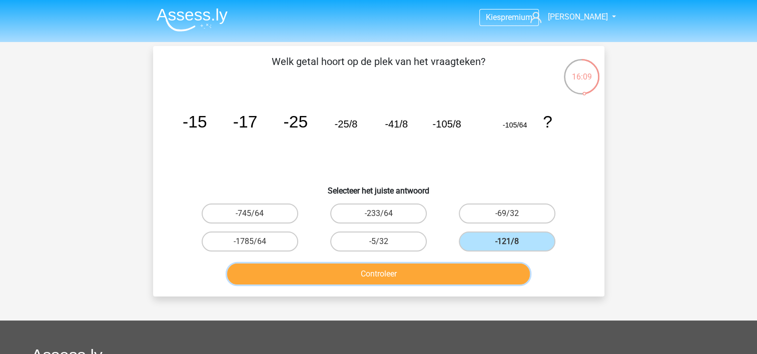
click at [420, 277] on button "Controleer" at bounding box center [378, 274] width 303 height 21
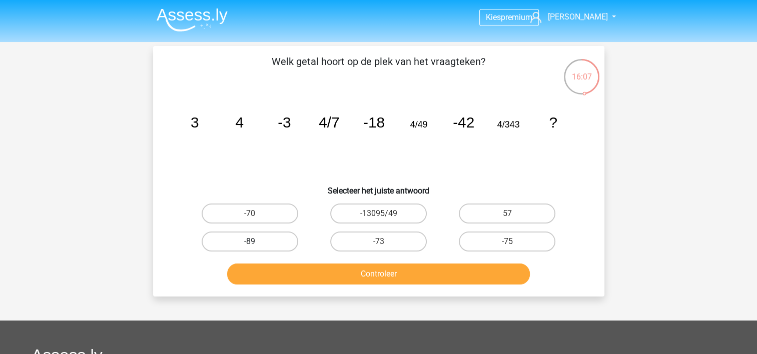
click at [259, 233] on label "-89" at bounding box center [250, 242] width 97 height 20
click at [256, 242] on input "-89" at bounding box center [253, 245] width 7 height 7
radio input "true"
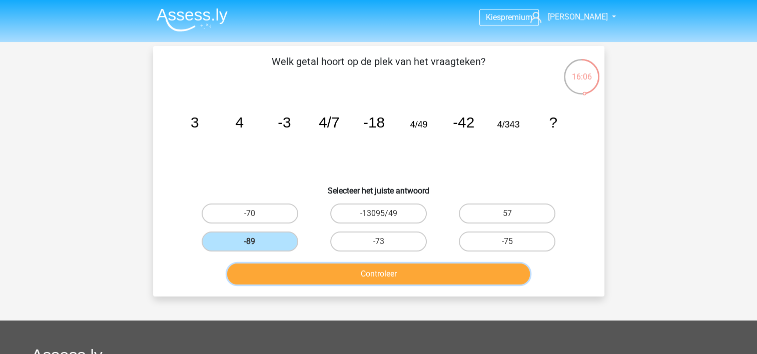
click at [310, 271] on button "Controleer" at bounding box center [378, 274] width 303 height 21
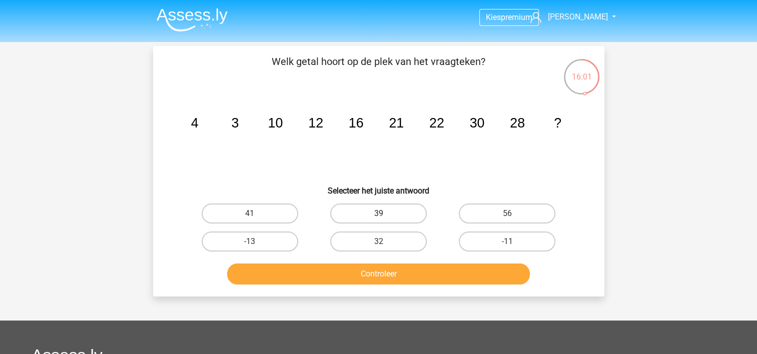
click at [402, 218] on label "39" at bounding box center [378, 214] width 97 height 20
click at [385, 218] on input "39" at bounding box center [381, 217] width 7 height 7
radio input "true"
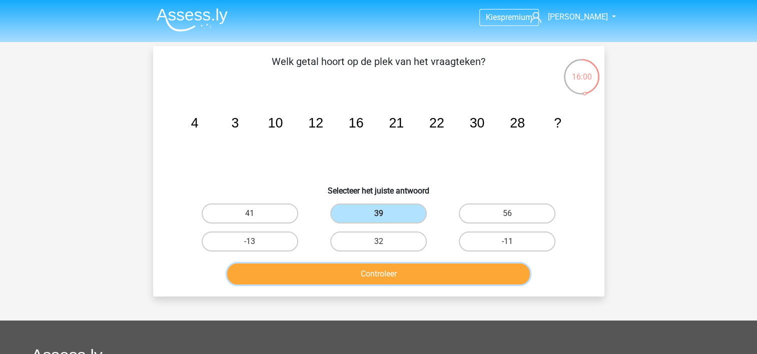
drag, startPoint x: 413, startPoint y: 275, endPoint x: 411, endPoint y: 280, distance: 5.9
click at [411, 279] on button "Controleer" at bounding box center [378, 274] width 303 height 21
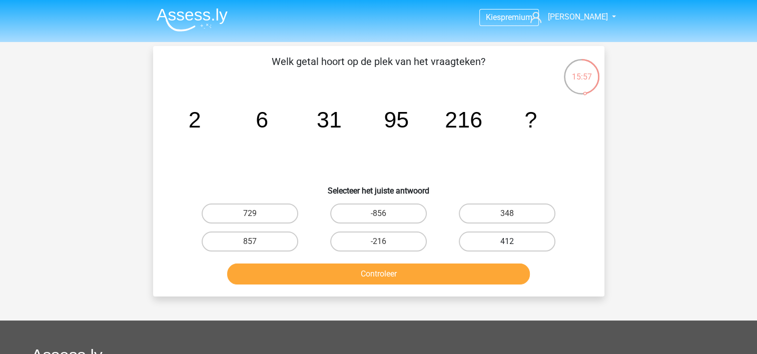
click at [479, 242] on label "412" at bounding box center [507, 242] width 97 height 20
click at [507, 242] on input "412" at bounding box center [510, 245] width 7 height 7
radio input "true"
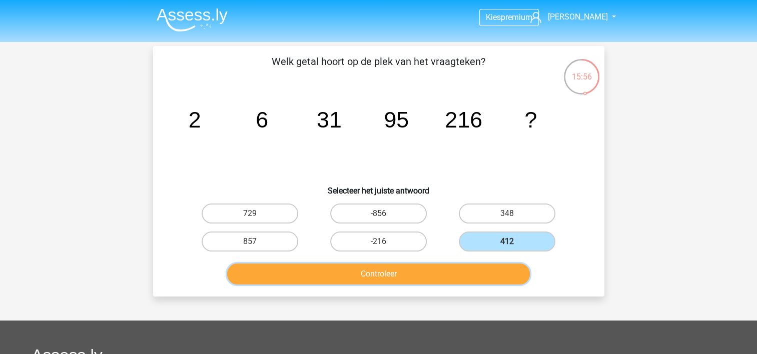
click at [417, 275] on button "Controleer" at bounding box center [378, 274] width 303 height 21
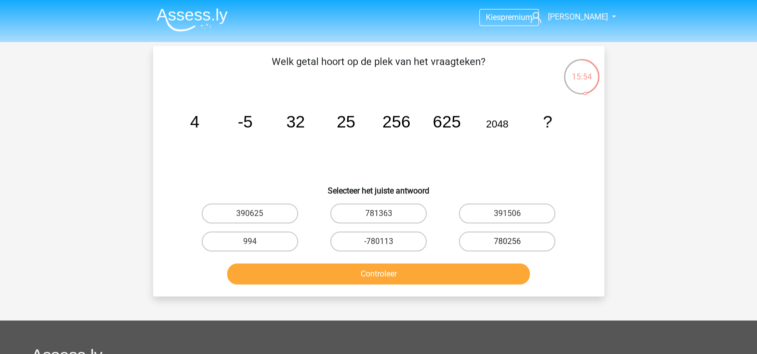
click at [486, 240] on label "780256" at bounding box center [507, 242] width 97 height 20
click at [507, 242] on input "780256" at bounding box center [510, 245] width 7 height 7
radio input "true"
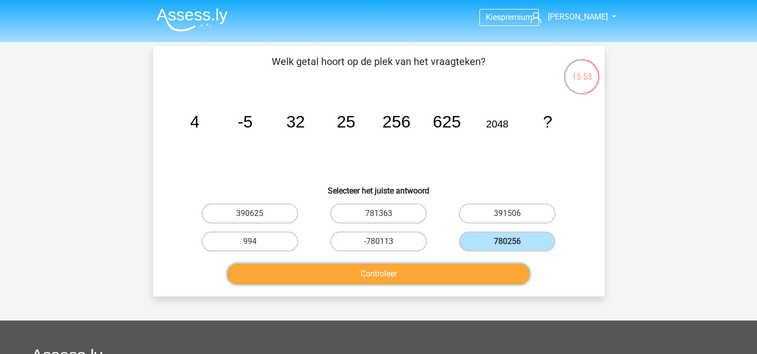
click at [448, 272] on button "Controleer" at bounding box center [378, 274] width 303 height 21
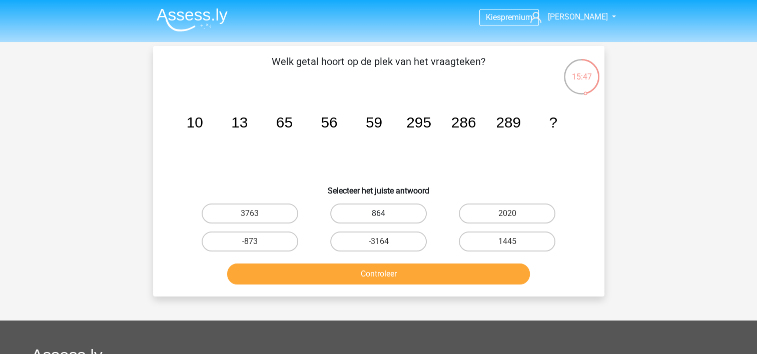
click at [349, 214] on label "864" at bounding box center [378, 214] width 97 height 20
click at [378, 214] on input "864" at bounding box center [381, 217] width 7 height 7
radio input "true"
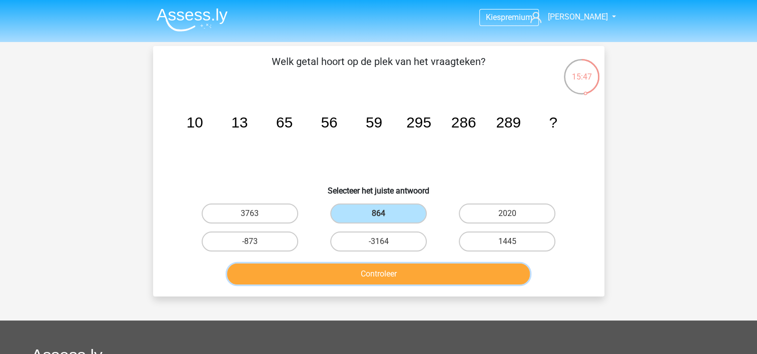
click at [358, 275] on button "Controleer" at bounding box center [378, 274] width 303 height 21
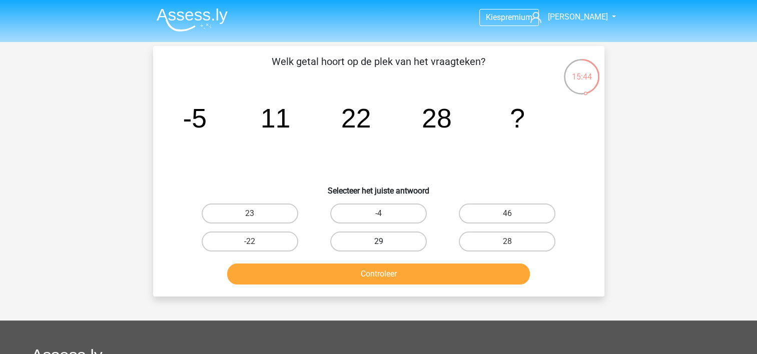
click at [377, 248] on label "29" at bounding box center [378, 242] width 97 height 20
click at [378, 248] on input "29" at bounding box center [381, 245] width 7 height 7
radio input "true"
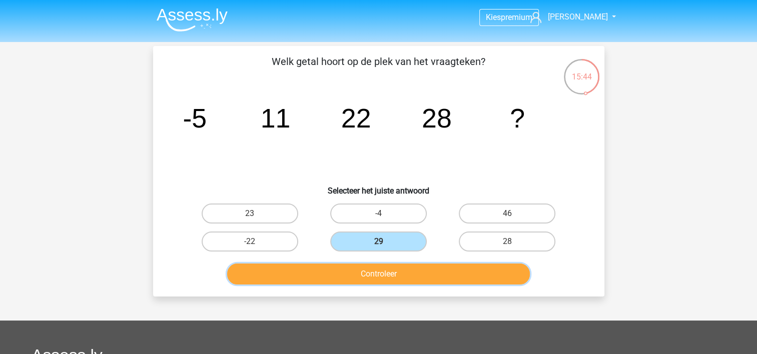
click at [375, 272] on button "Controleer" at bounding box center [378, 274] width 303 height 21
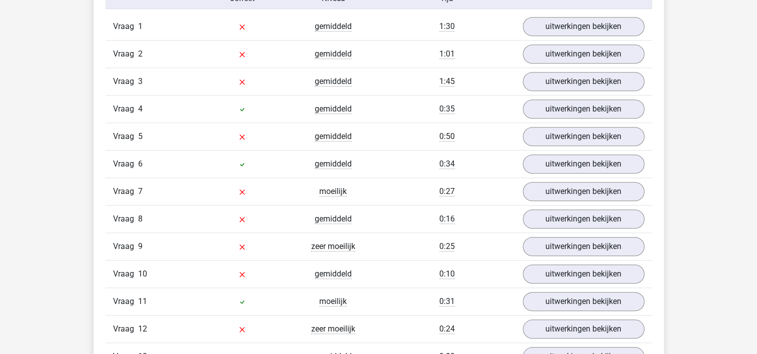
scroll to position [651, 0]
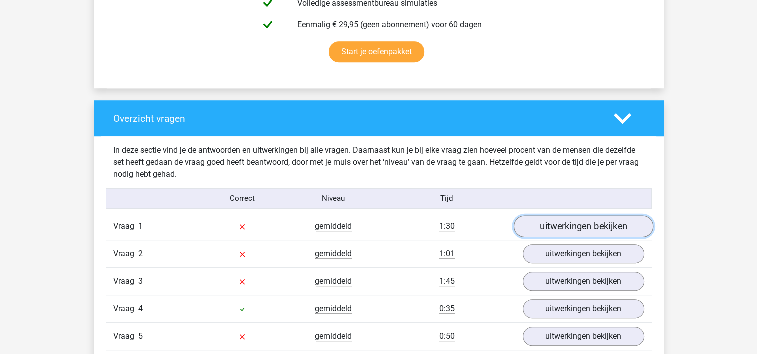
click at [560, 227] on link "uitwerkingen bekijken" at bounding box center [583, 227] width 140 height 22
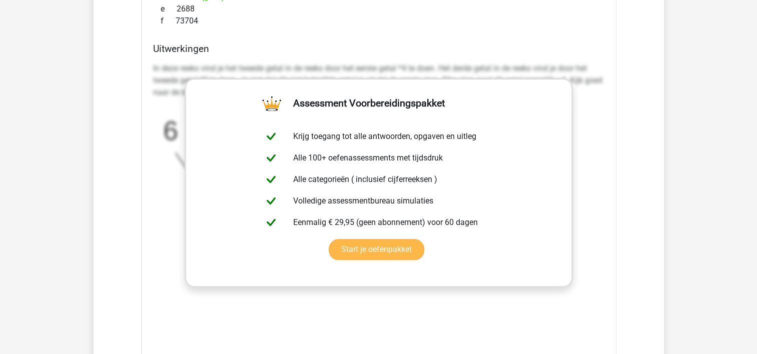
scroll to position [1101, 0]
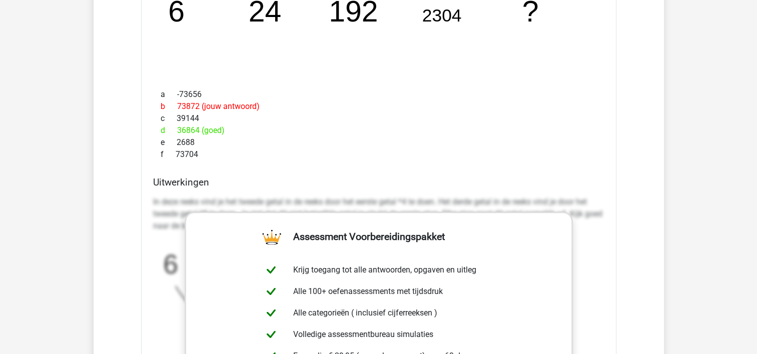
scroll to position [951, 0]
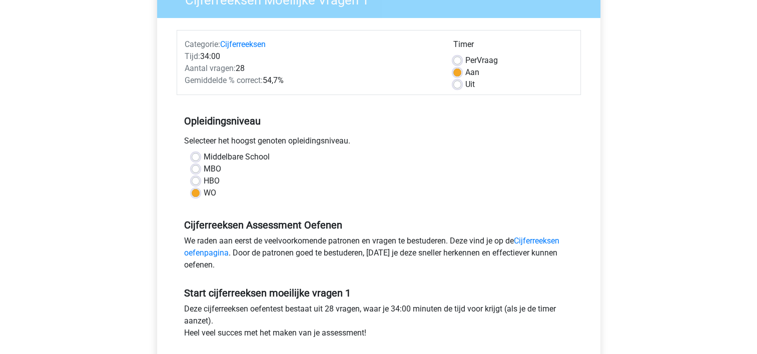
scroll to position [150, 0]
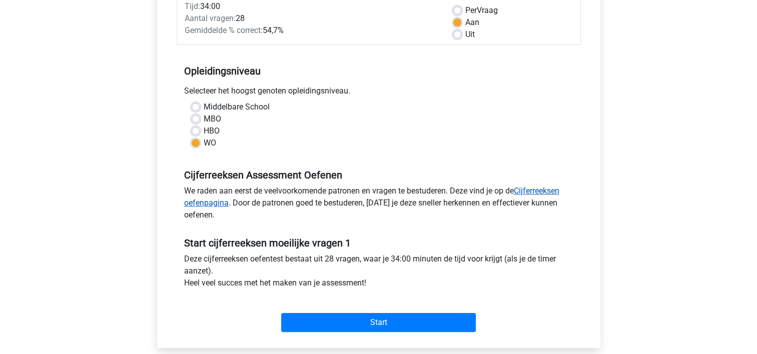
click at [536, 188] on link "Cijferreeksen oefenpagina" at bounding box center [371, 197] width 375 height 22
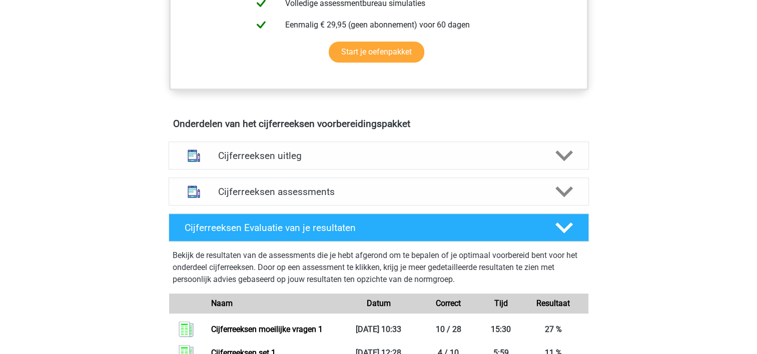
scroll to position [500, 0]
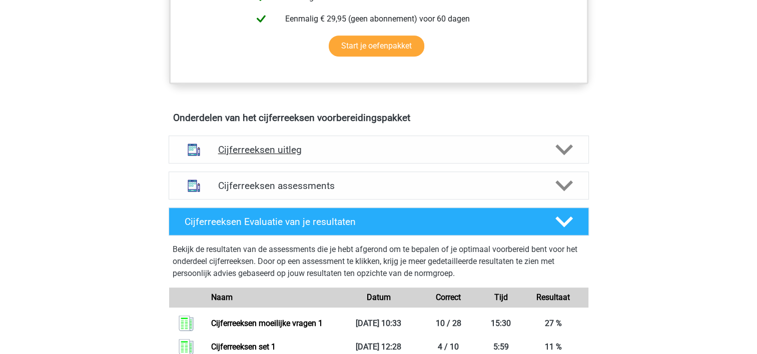
click at [569, 159] on icon at bounding box center [565, 150] width 18 height 18
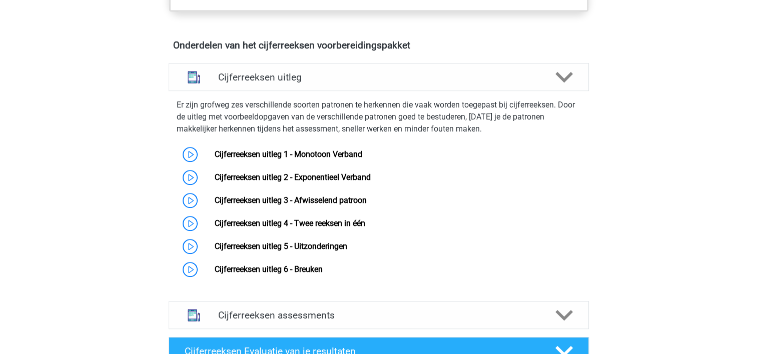
scroll to position [601, 0]
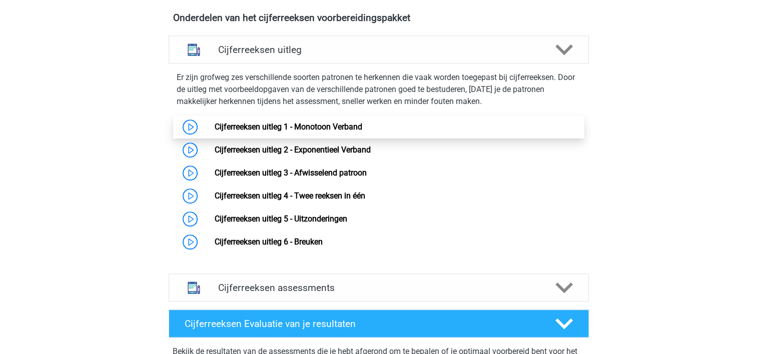
click at [362, 132] on link "Cijferreeksen uitleg 1 - Monotoon Verband" at bounding box center [289, 127] width 148 height 10
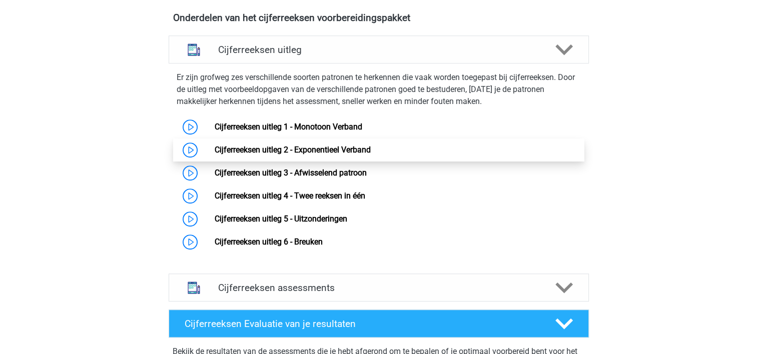
click at [252, 155] on link "Cijferreeksen uitleg 2 - Exponentieel Verband" at bounding box center [293, 150] width 156 height 10
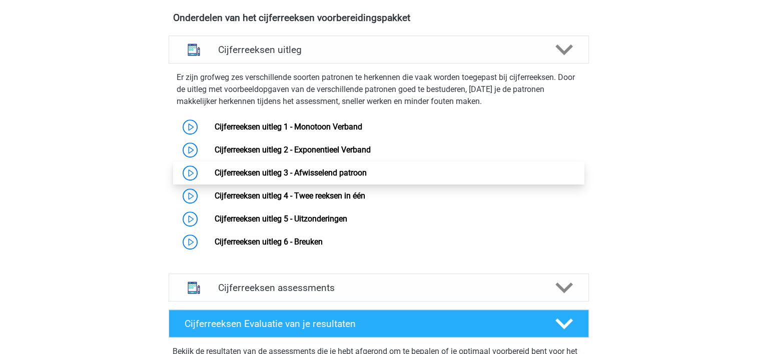
click at [367, 178] on link "Cijferreeksen uitleg 3 - Afwisselend patroon" at bounding box center [291, 173] width 152 height 10
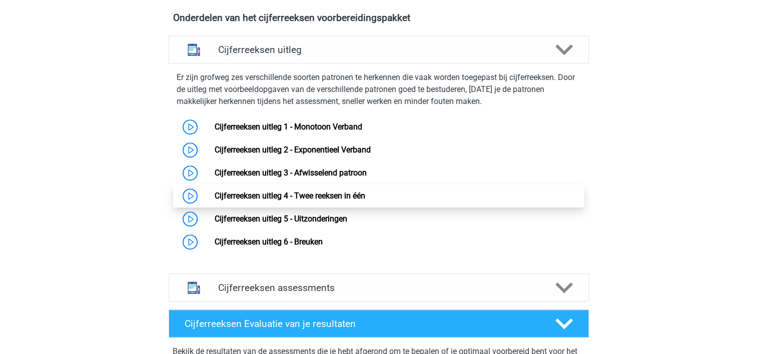
click at [337, 201] on link "Cijferreeksen uitleg 4 - Twee reeksen in één" at bounding box center [290, 196] width 151 height 10
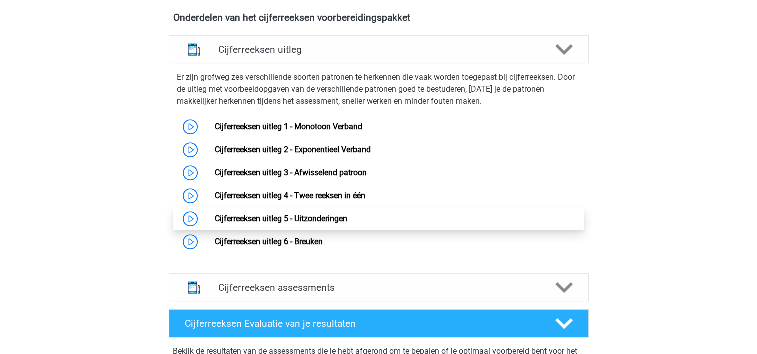
click at [304, 224] on link "Cijferreeksen uitleg 5 - Uitzonderingen" at bounding box center [281, 219] width 133 height 10
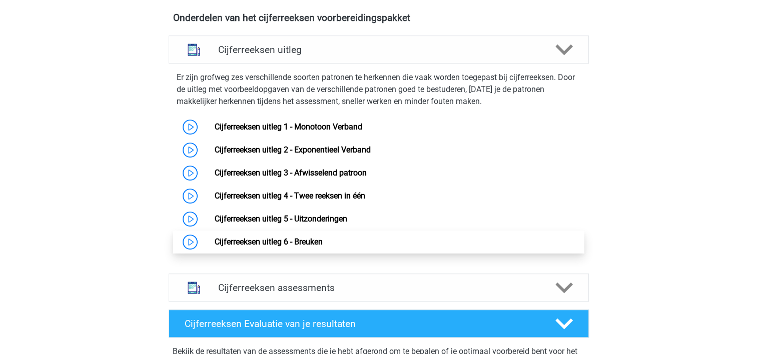
click at [317, 247] on link "Cijferreeksen uitleg 6 - Breuken" at bounding box center [269, 242] width 108 height 10
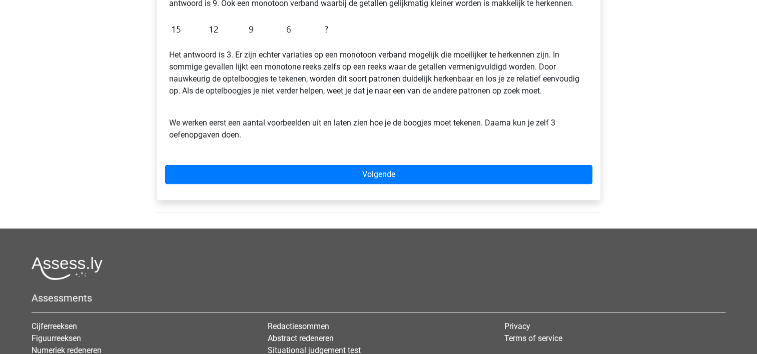
scroll to position [300, 0]
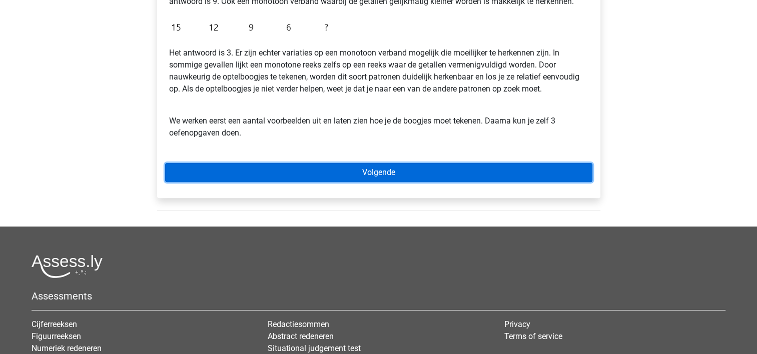
click at [395, 172] on link "Volgende" at bounding box center [378, 172] width 427 height 19
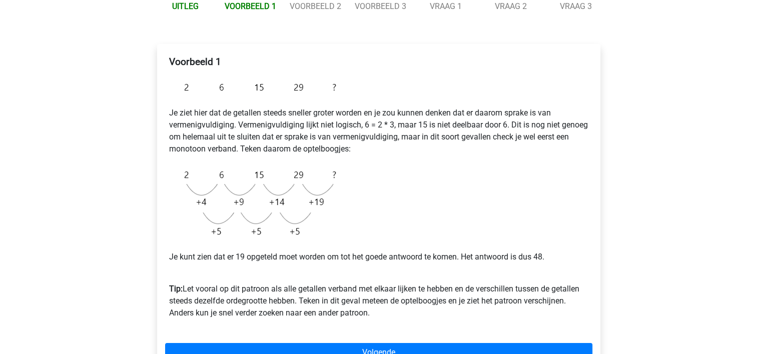
scroll to position [150, 0]
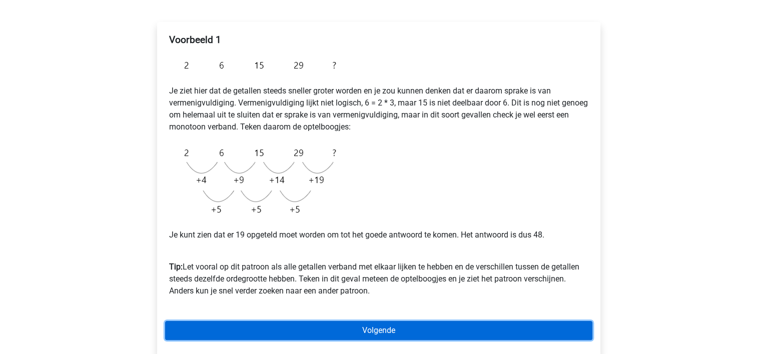
click at [385, 332] on link "Volgende" at bounding box center [378, 330] width 427 height 19
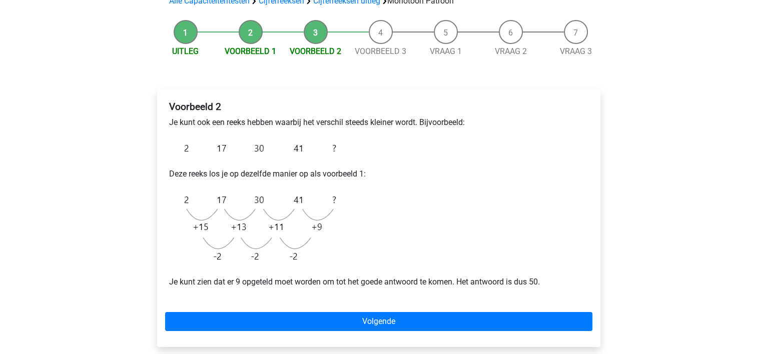
scroll to position [100, 0]
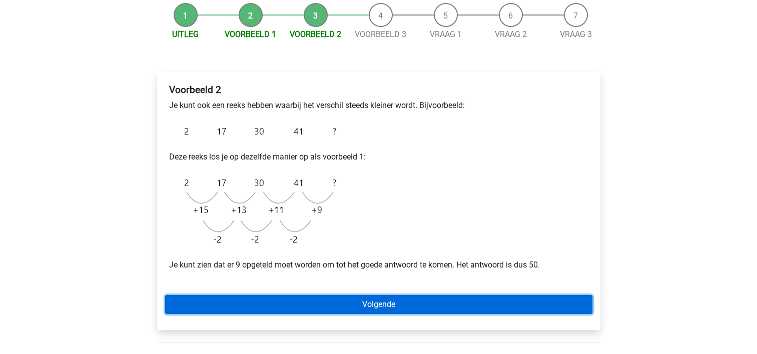
click at [392, 301] on link "Volgende" at bounding box center [378, 304] width 427 height 19
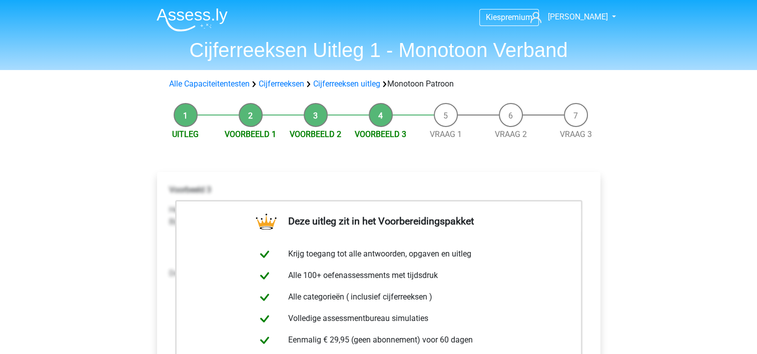
click at [452, 117] on li "Vraag 1" at bounding box center [445, 122] width 65 height 38
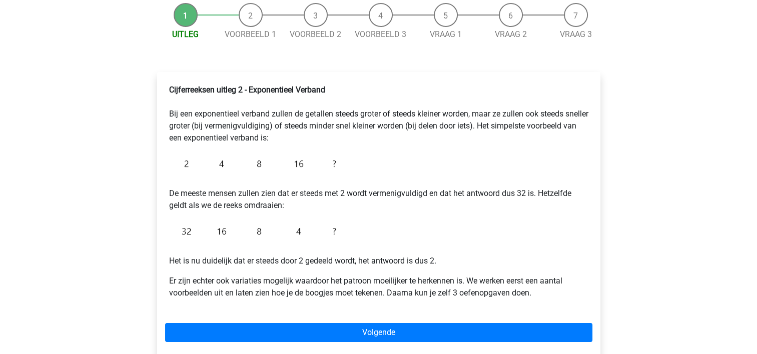
scroll to position [150, 0]
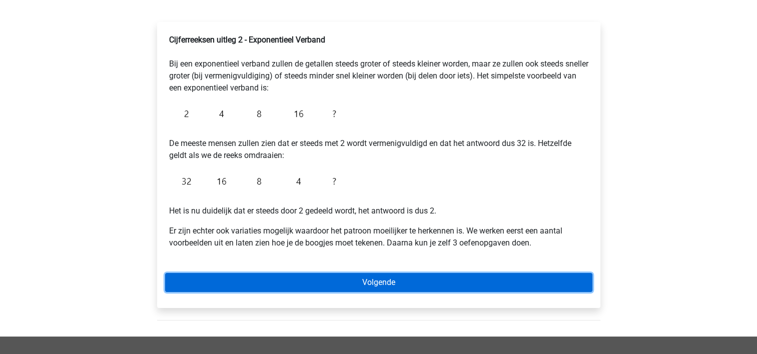
click at [382, 279] on link "Volgende" at bounding box center [378, 282] width 427 height 19
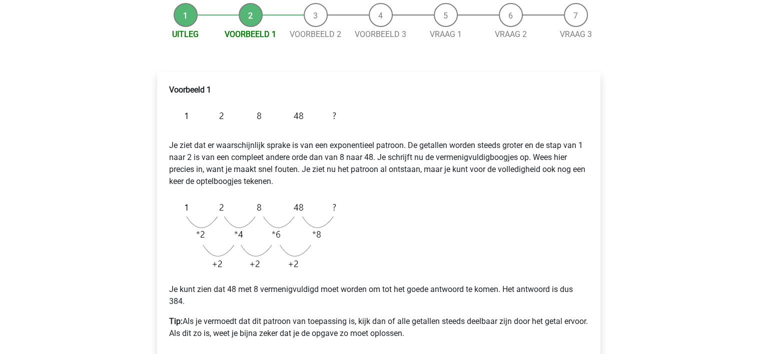
scroll to position [150, 0]
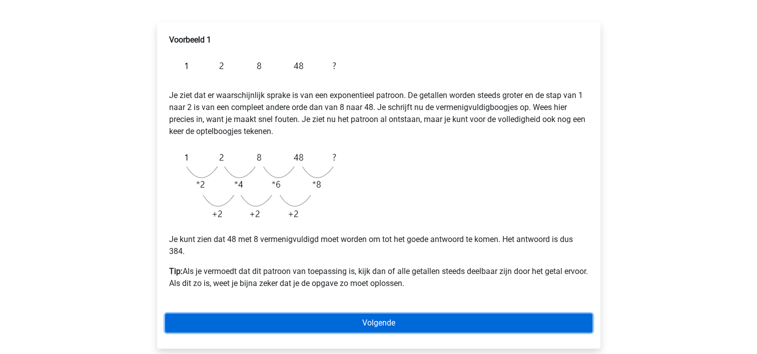
click at [400, 323] on link "Volgende" at bounding box center [378, 323] width 427 height 19
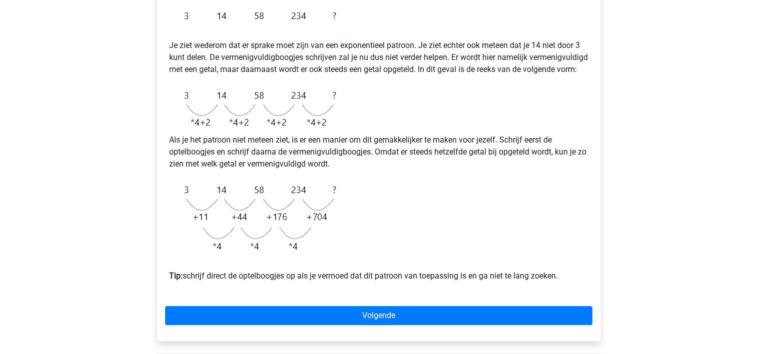
scroll to position [250, 0]
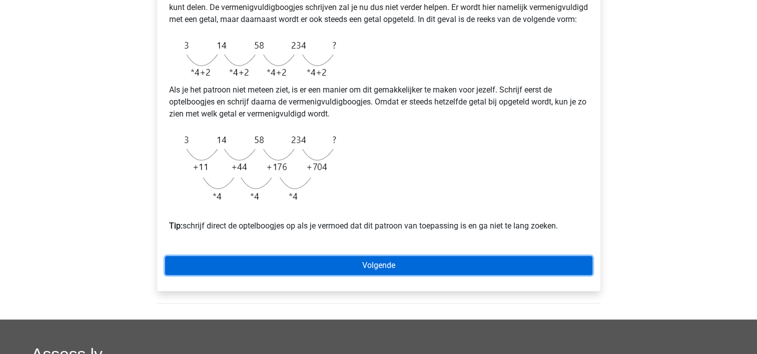
click at [388, 275] on link "Volgende" at bounding box center [378, 265] width 427 height 19
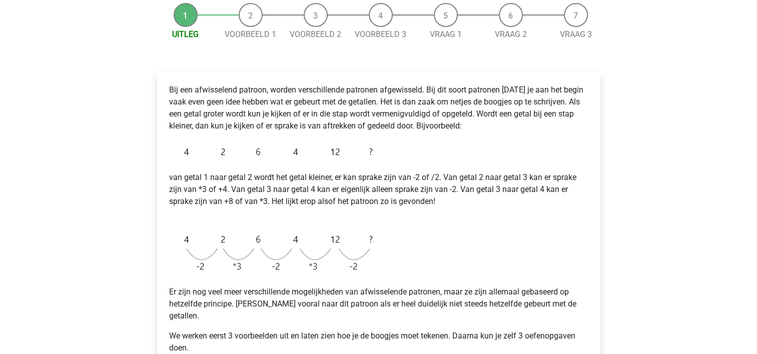
scroll to position [150, 0]
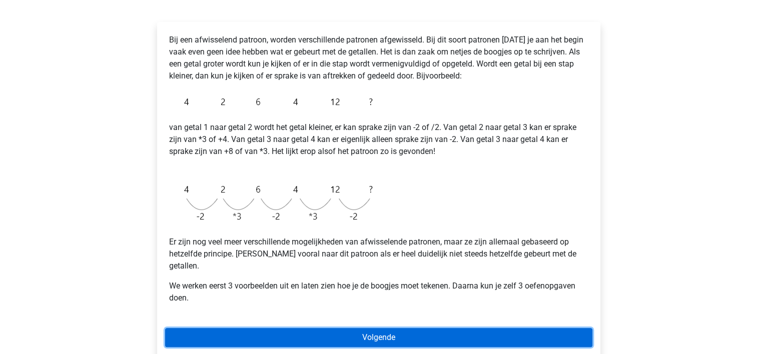
click at [383, 328] on link "Volgende" at bounding box center [378, 337] width 427 height 19
click at [385, 328] on link "Volgende" at bounding box center [378, 337] width 427 height 19
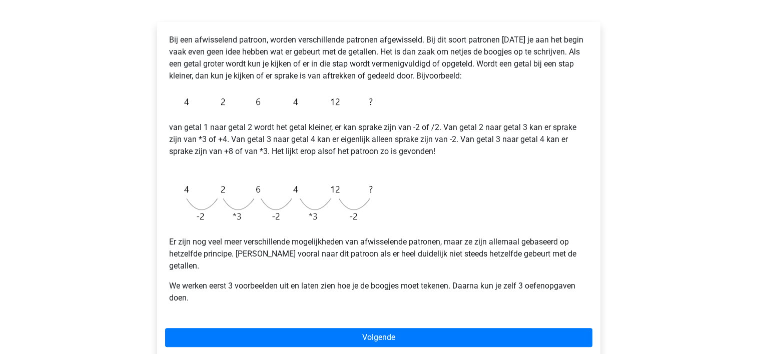
scroll to position [0, 0]
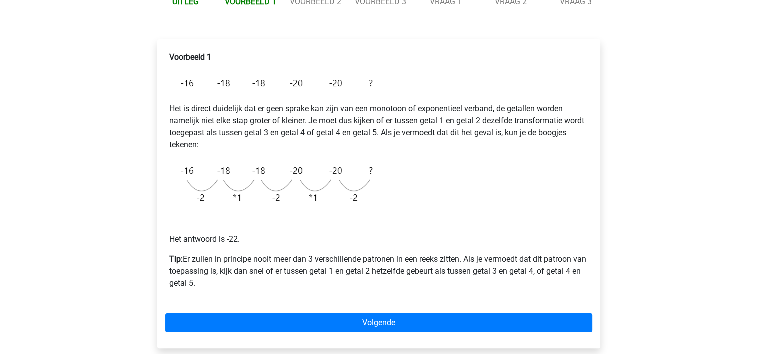
scroll to position [150, 0]
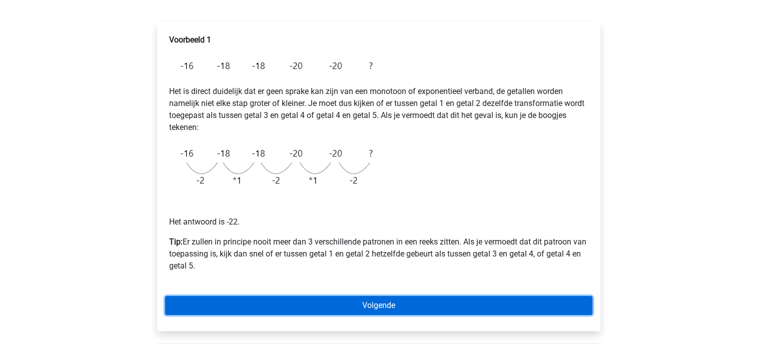
click at [403, 303] on link "Volgende" at bounding box center [378, 305] width 427 height 19
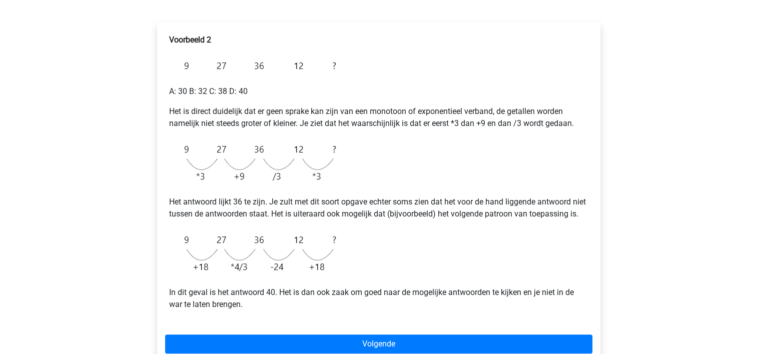
scroll to position [250, 0]
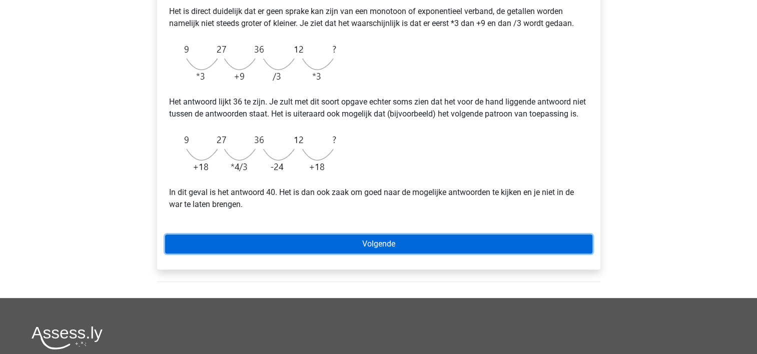
click at [392, 254] on link "Volgende" at bounding box center [378, 244] width 427 height 19
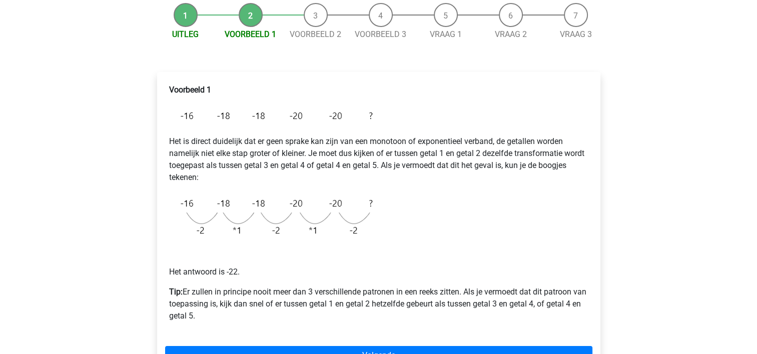
scroll to position [200, 0]
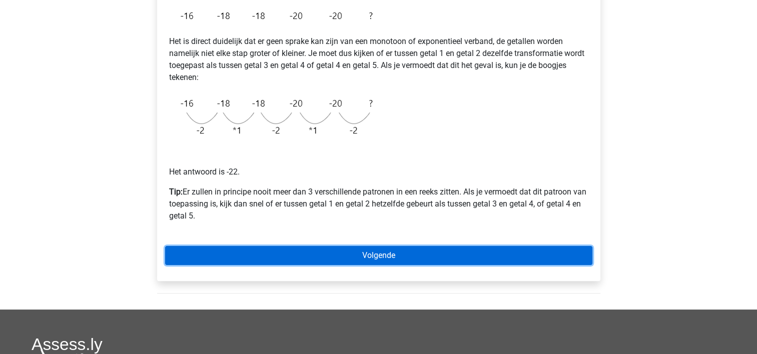
click at [407, 254] on link "Volgende" at bounding box center [378, 255] width 427 height 19
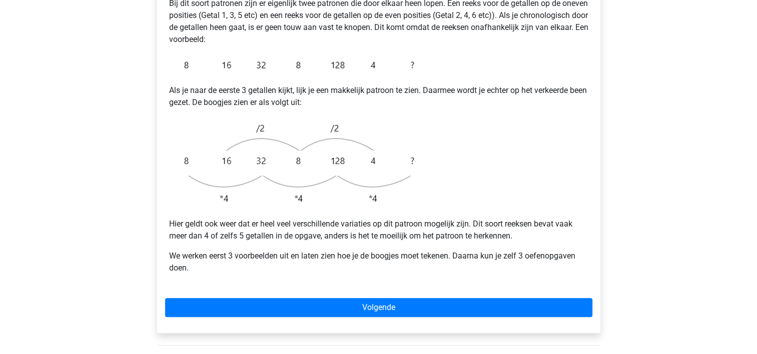
scroll to position [250, 0]
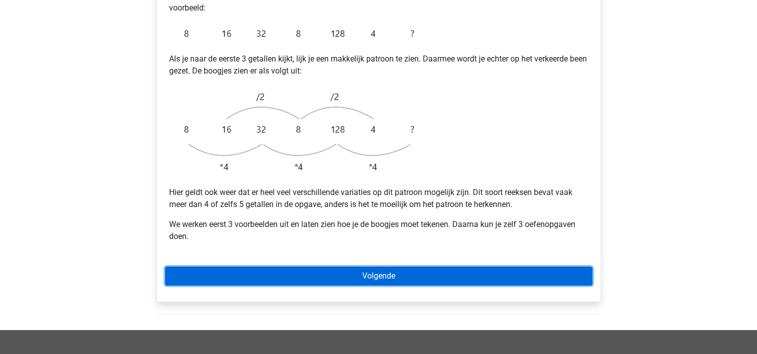
click at [390, 267] on link "Volgende" at bounding box center [378, 276] width 427 height 19
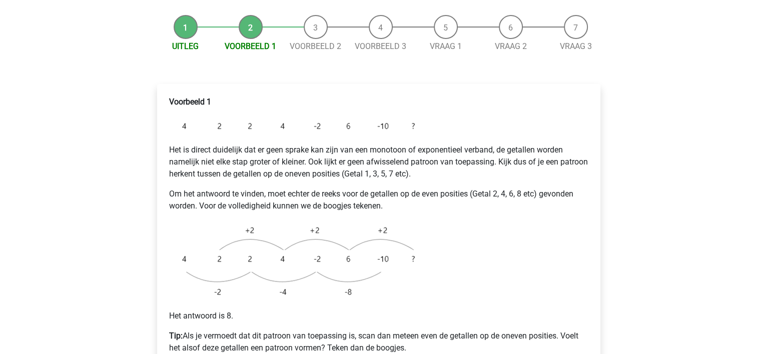
scroll to position [150, 0]
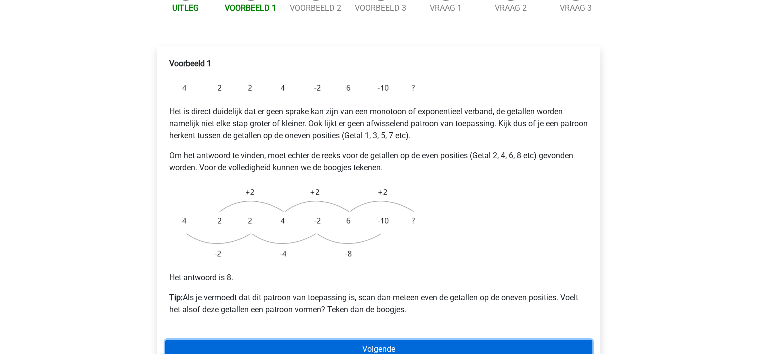
click at [364, 340] on link "Volgende" at bounding box center [378, 349] width 427 height 19
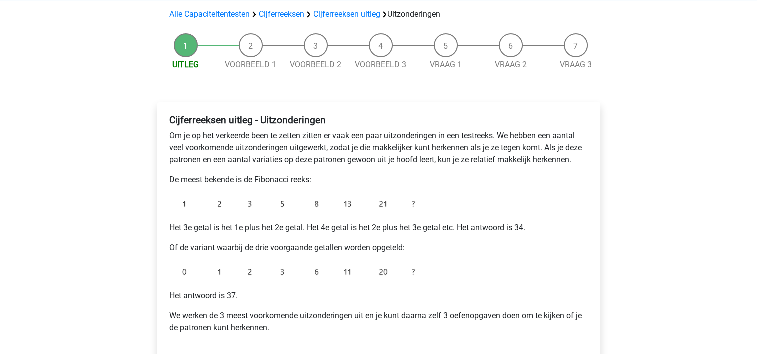
scroll to position [100, 0]
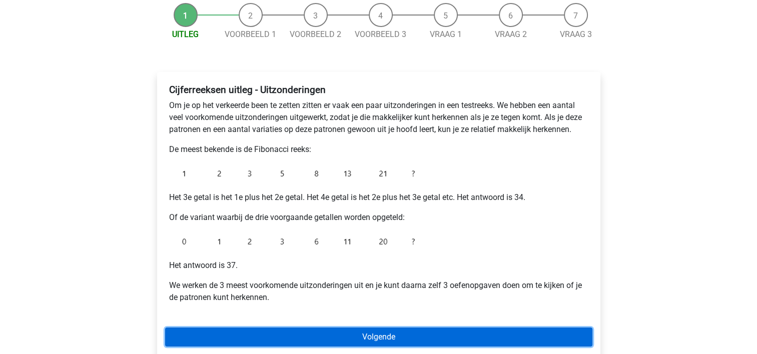
click at [386, 334] on link "Volgende" at bounding box center [378, 337] width 427 height 19
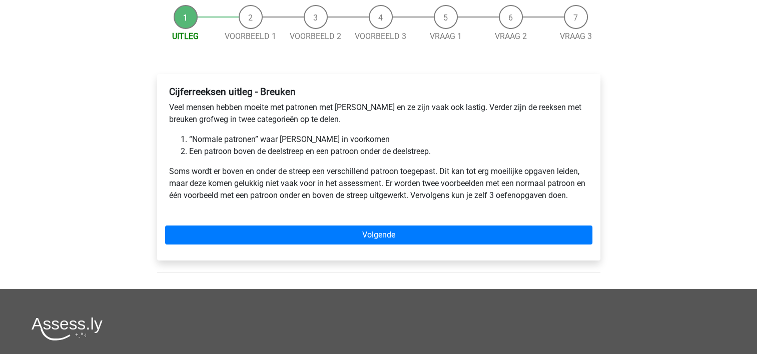
scroll to position [100, 0]
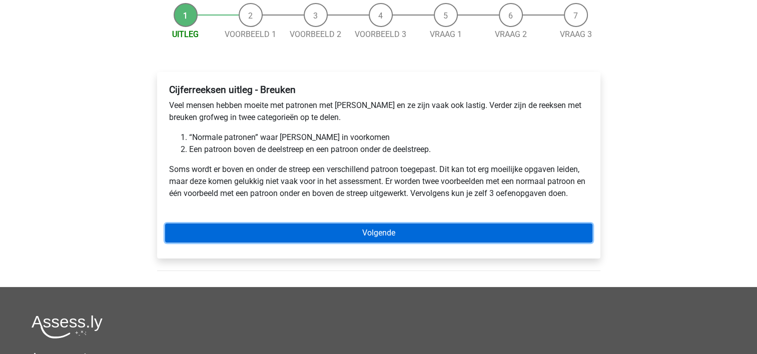
click at [380, 232] on link "Volgende" at bounding box center [378, 233] width 427 height 19
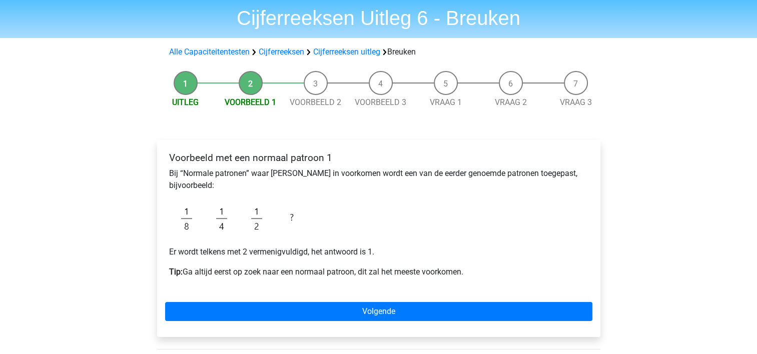
scroll to position [50, 0]
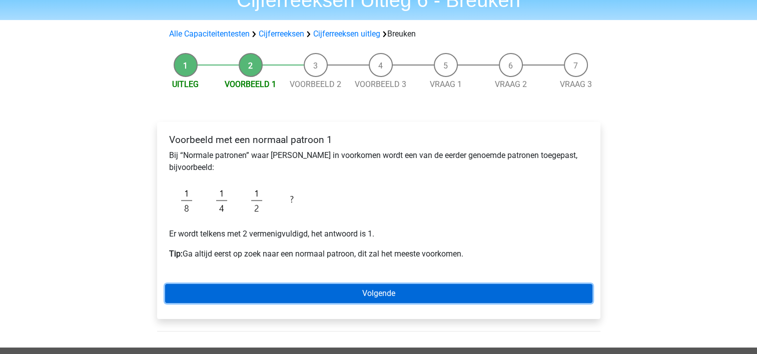
click at [408, 297] on link "Volgende" at bounding box center [378, 293] width 427 height 19
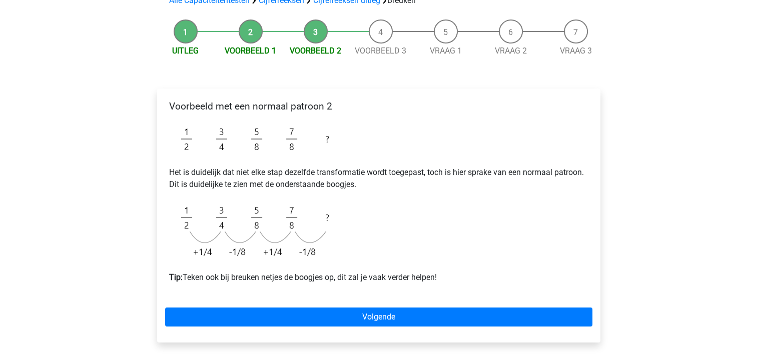
scroll to position [100, 0]
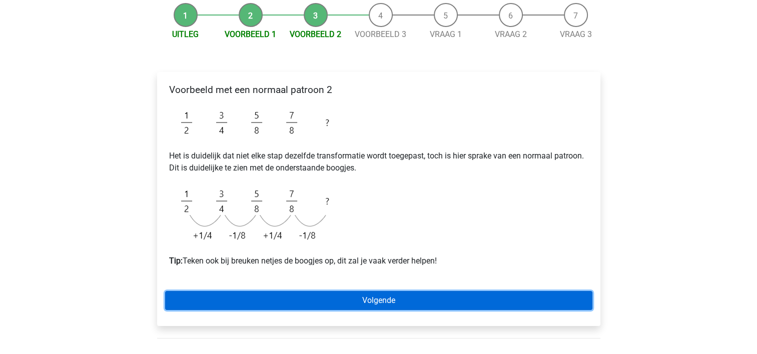
click at [374, 300] on link "Volgende" at bounding box center [378, 300] width 427 height 19
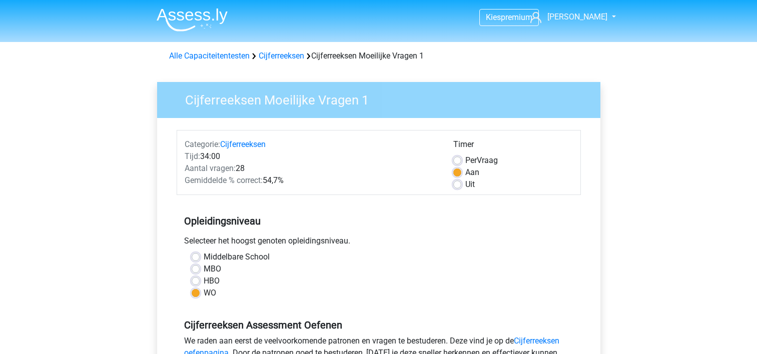
scroll to position [150, 0]
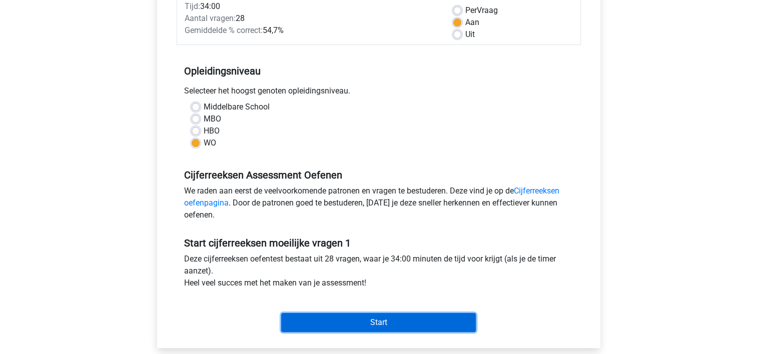
drag, startPoint x: 0, startPoint y: 0, endPoint x: 388, endPoint y: 318, distance: 502.1
click at [388, 318] on input "Start" at bounding box center [378, 322] width 195 height 19
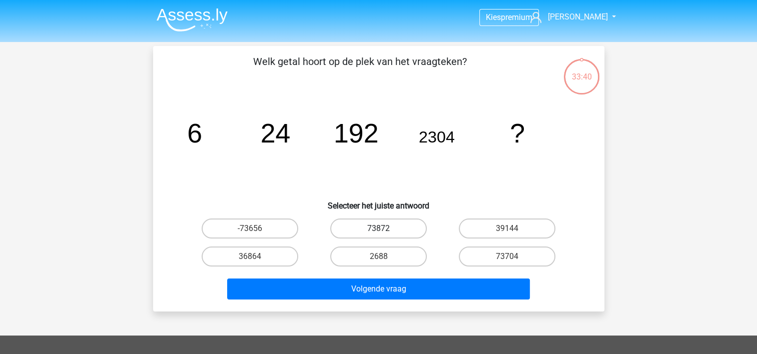
click at [372, 225] on label "73872" at bounding box center [378, 229] width 97 height 20
click at [378, 229] on input "73872" at bounding box center [381, 232] width 7 height 7
radio input "true"
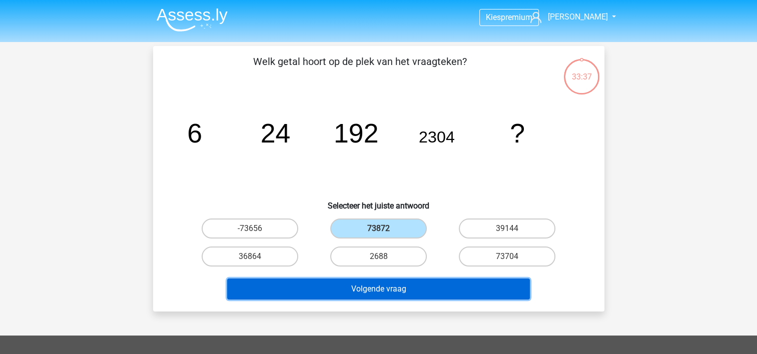
click at [377, 290] on button "Volgende vraag" at bounding box center [378, 289] width 303 height 21
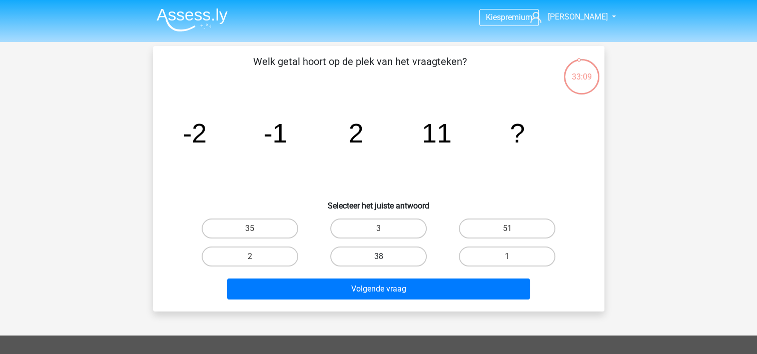
click at [404, 260] on label "38" at bounding box center [378, 257] width 97 height 20
click at [385, 260] on input "38" at bounding box center [381, 260] width 7 height 7
radio input "true"
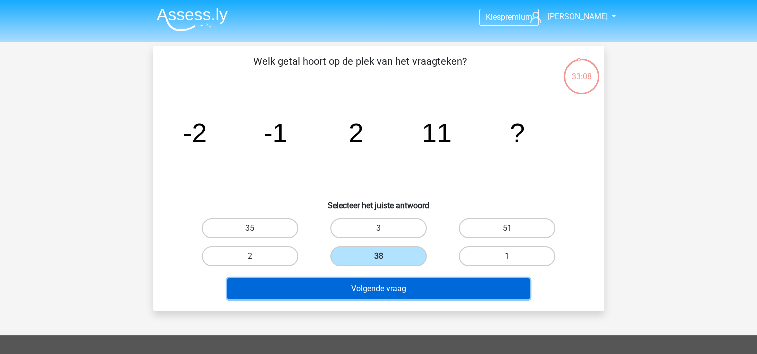
click at [404, 286] on button "Volgende vraag" at bounding box center [378, 289] width 303 height 21
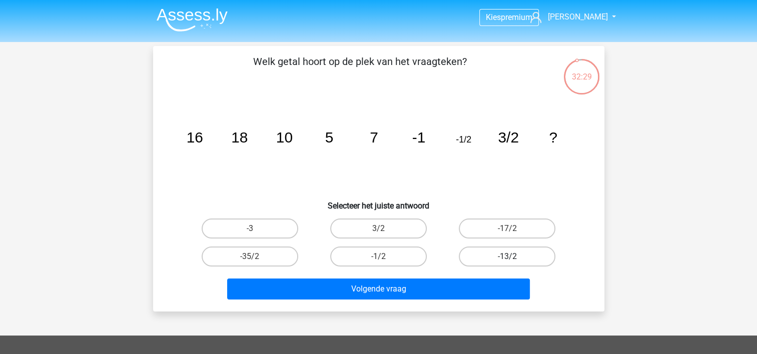
click at [481, 258] on label "-13/2" at bounding box center [507, 257] width 97 height 20
click at [507, 258] on input "-13/2" at bounding box center [510, 260] width 7 height 7
radio input "true"
click at [282, 232] on label "-3" at bounding box center [250, 229] width 97 height 20
click at [256, 232] on input "-3" at bounding box center [253, 232] width 7 height 7
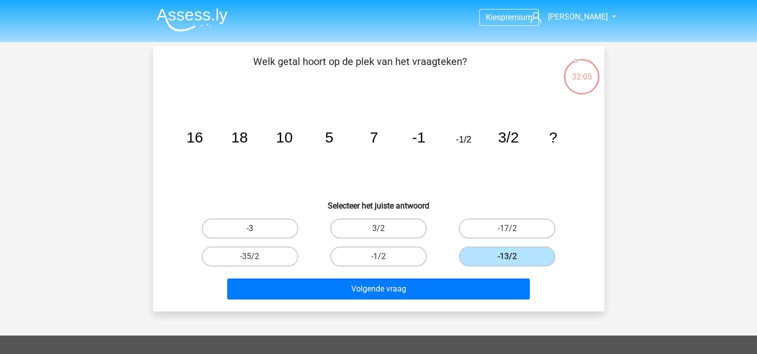
radio input "true"
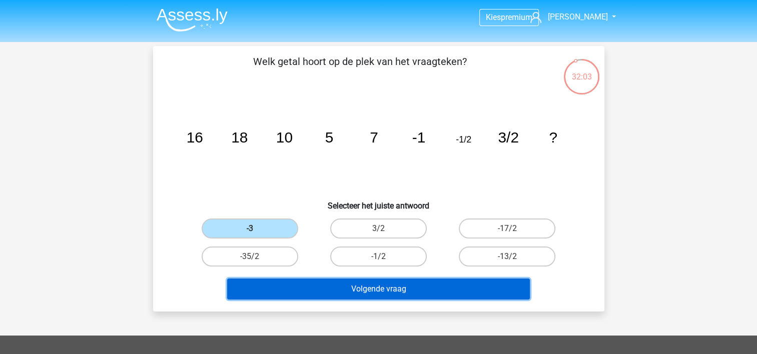
click at [349, 289] on button "Volgende vraag" at bounding box center [378, 289] width 303 height 21
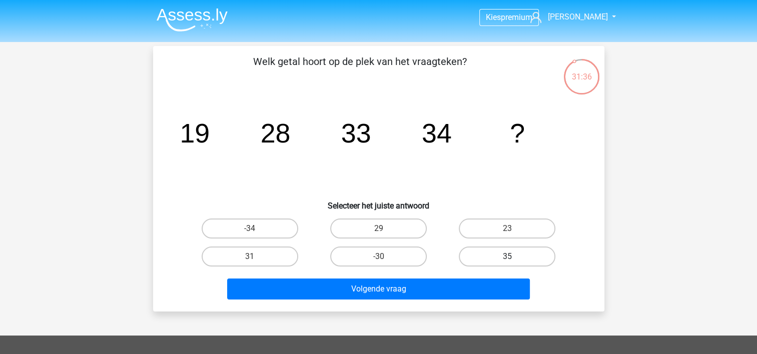
click at [488, 258] on label "35" at bounding box center [507, 257] width 97 height 20
click at [507, 258] on input "35" at bounding box center [510, 260] width 7 height 7
radio input "true"
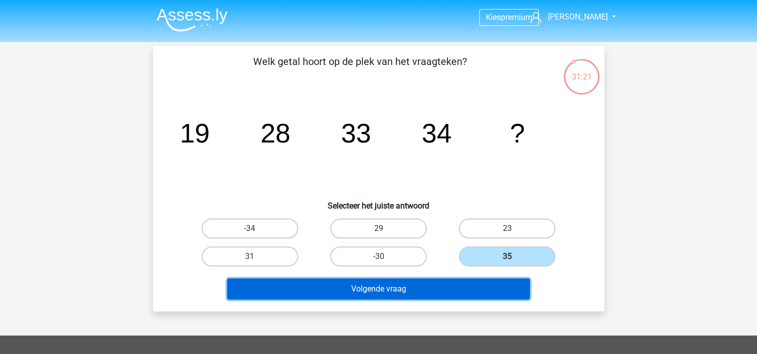
click at [402, 285] on button "Volgende vraag" at bounding box center [378, 289] width 303 height 21
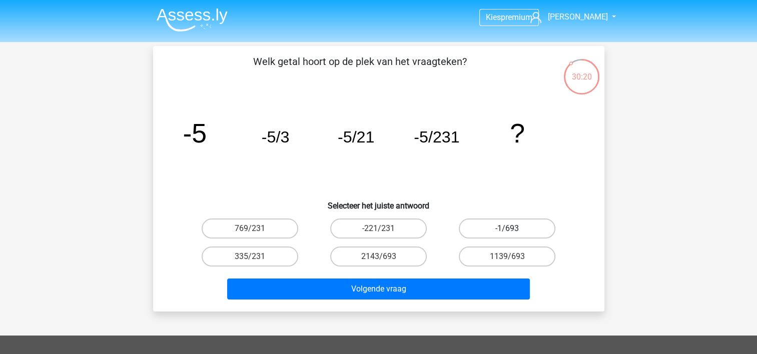
click at [478, 229] on label "-1/693" at bounding box center [507, 229] width 97 height 20
click at [507, 229] on input "-1/693" at bounding box center [510, 232] width 7 height 7
radio input "true"
click at [414, 227] on label "-221/231" at bounding box center [378, 229] width 97 height 20
click at [385, 229] on input "-221/231" at bounding box center [381, 232] width 7 height 7
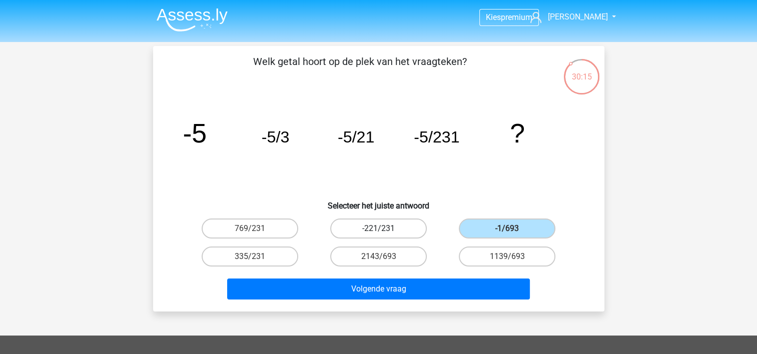
radio input "true"
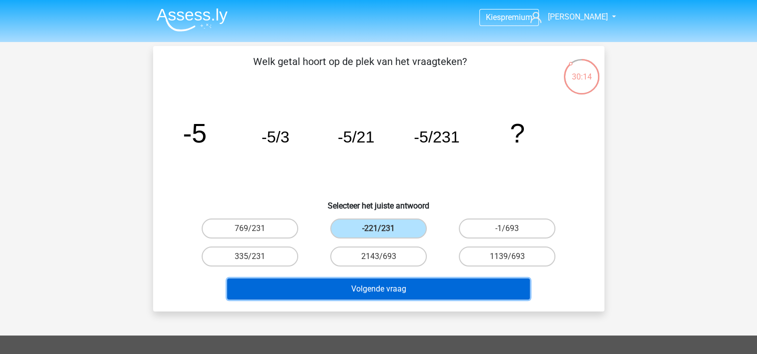
click at [393, 288] on button "Volgende vraag" at bounding box center [378, 289] width 303 height 21
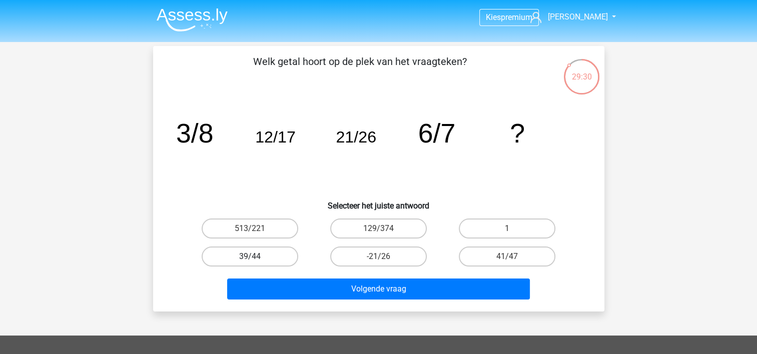
click at [265, 256] on label "39/44" at bounding box center [250, 257] width 97 height 20
click at [256, 257] on input "39/44" at bounding box center [253, 260] width 7 height 7
radio input "true"
click at [526, 256] on label "41/47" at bounding box center [507, 257] width 97 height 20
click at [514, 257] on input "41/47" at bounding box center [510, 260] width 7 height 7
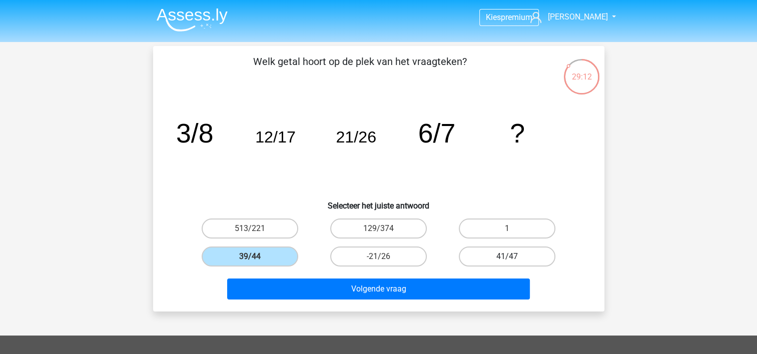
radio input "true"
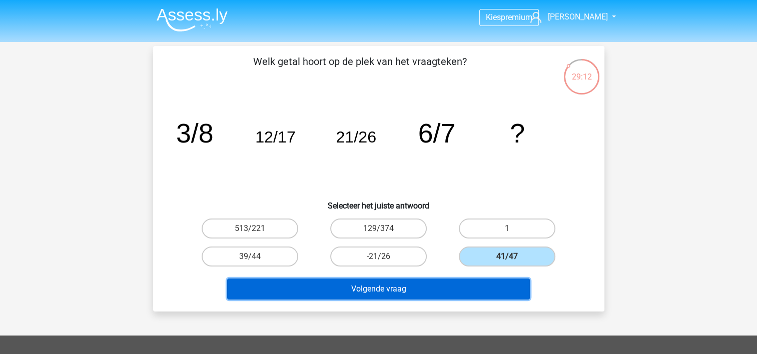
click at [487, 282] on button "Volgende vraag" at bounding box center [378, 289] width 303 height 21
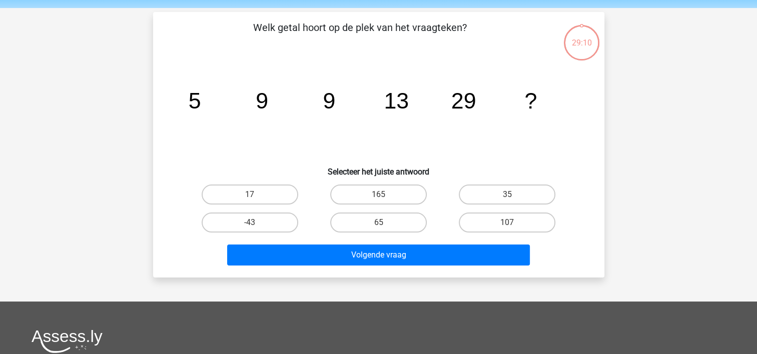
scroll to position [46, 0]
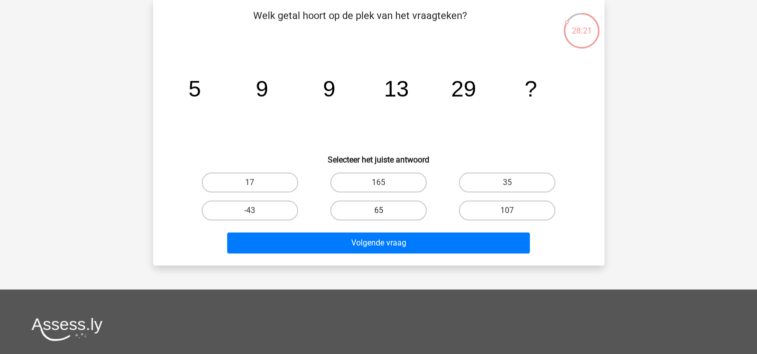
click at [386, 216] on label "65" at bounding box center [378, 211] width 97 height 20
click at [385, 216] on input "65" at bounding box center [381, 214] width 7 height 7
radio input "true"
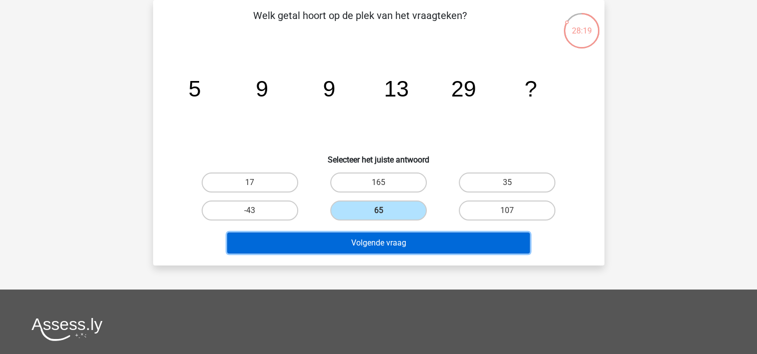
click at [402, 244] on button "Volgende vraag" at bounding box center [378, 243] width 303 height 21
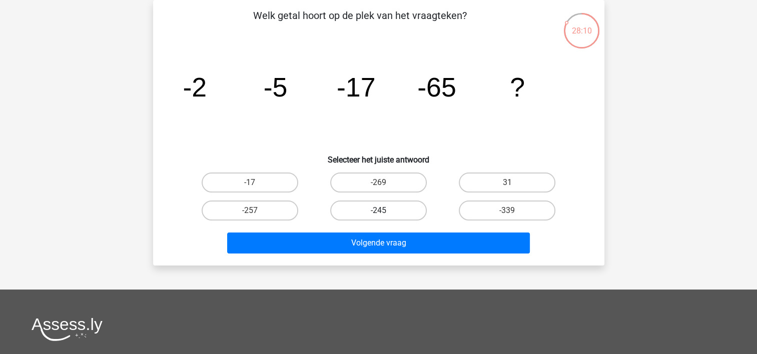
click at [393, 208] on label "-245" at bounding box center [378, 211] width 97 height 20
click at [385, 211] on input "-245" at bounding box center [381, 214] width 7 height 7
radio input "true"
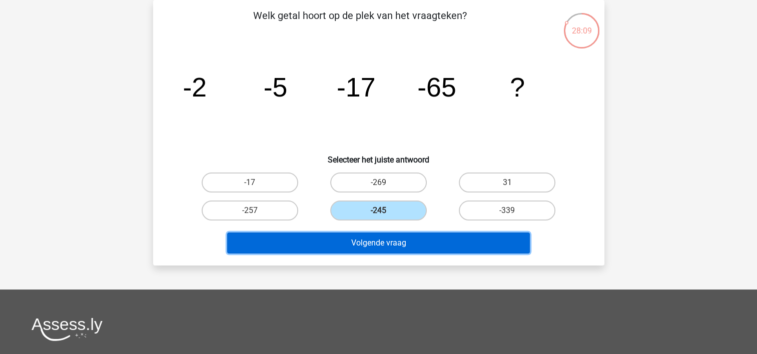
click at [388, 244] on button "Volgende vraag" at bounding box center [378, 243] width 303 height 21
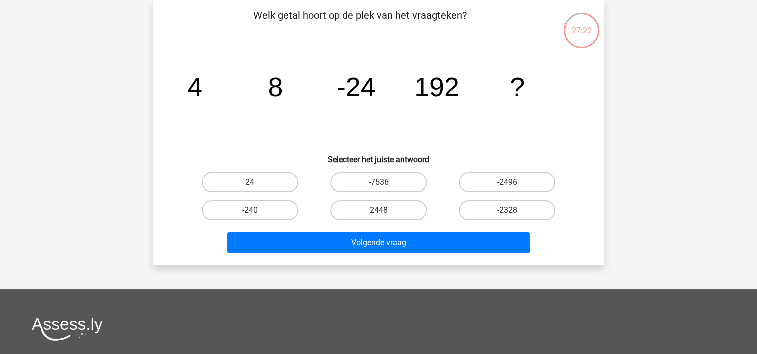
click at [362, 207] on label "2448" at bounding box center [378, 211] width 97 height 20
click at [378, 211] on input "2448" at bounding box center [381, 214] width 7 height 7
radio input "true"
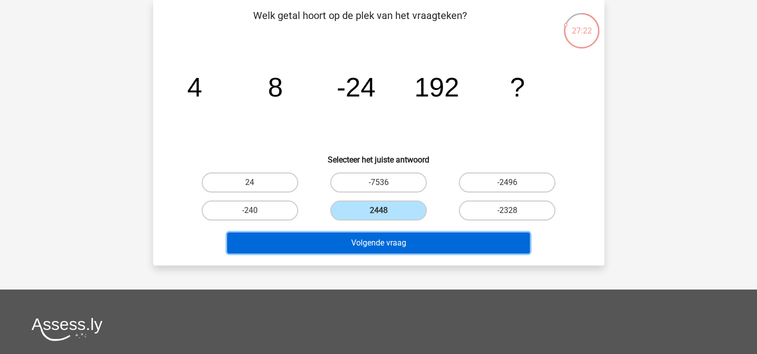
click at [370, 241] on button "Volgende vraag" at bounding box center [378, 243] width 303 height 21
